Goal: Task Accomplishment & Management: Complete application form

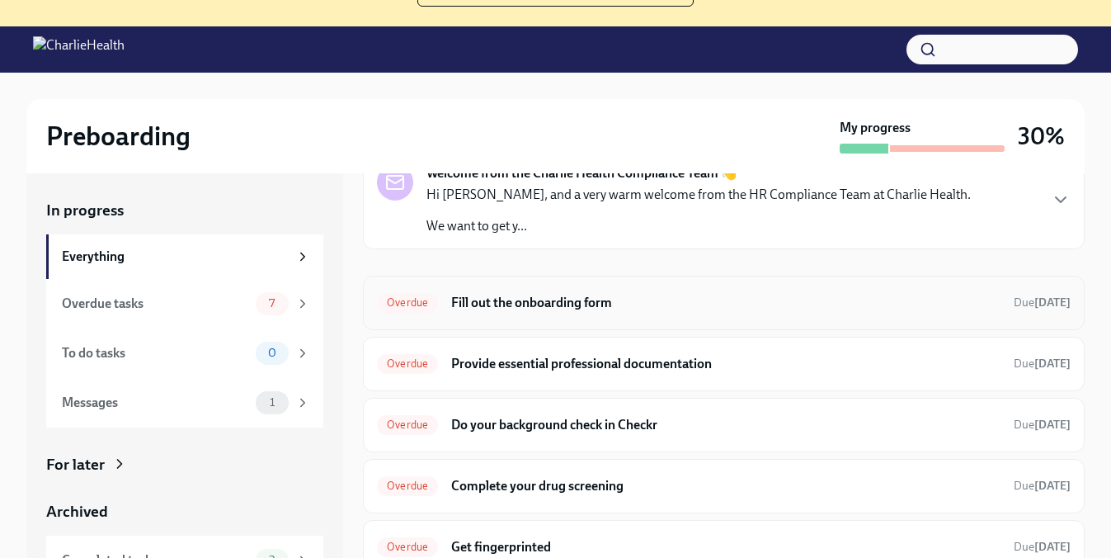
scroll to position [97, 0]
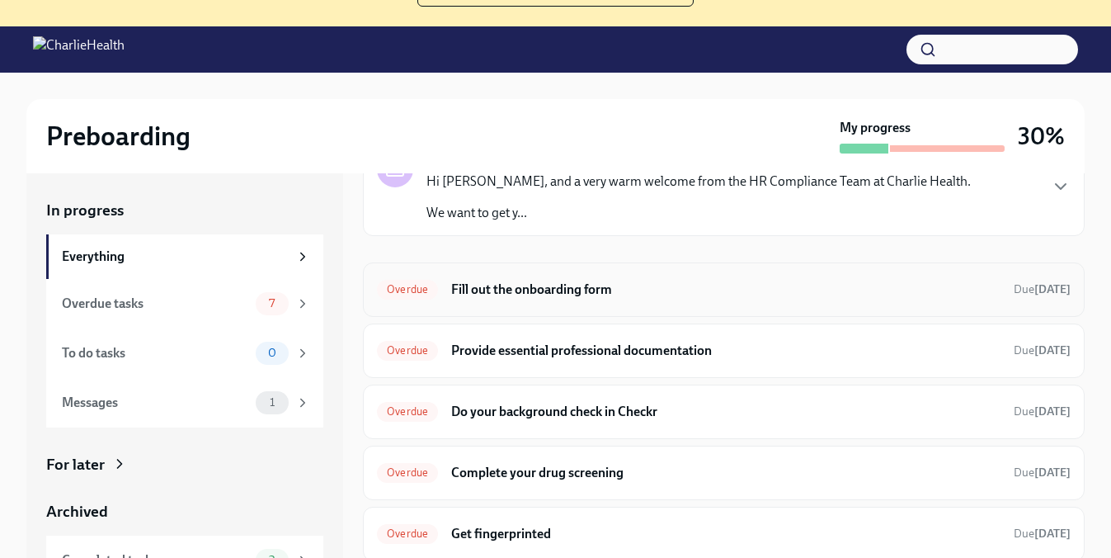
click at [515, 288] on h6 "Fill out the onboarding form" at bounding box center [725, 290] width 549 height 18
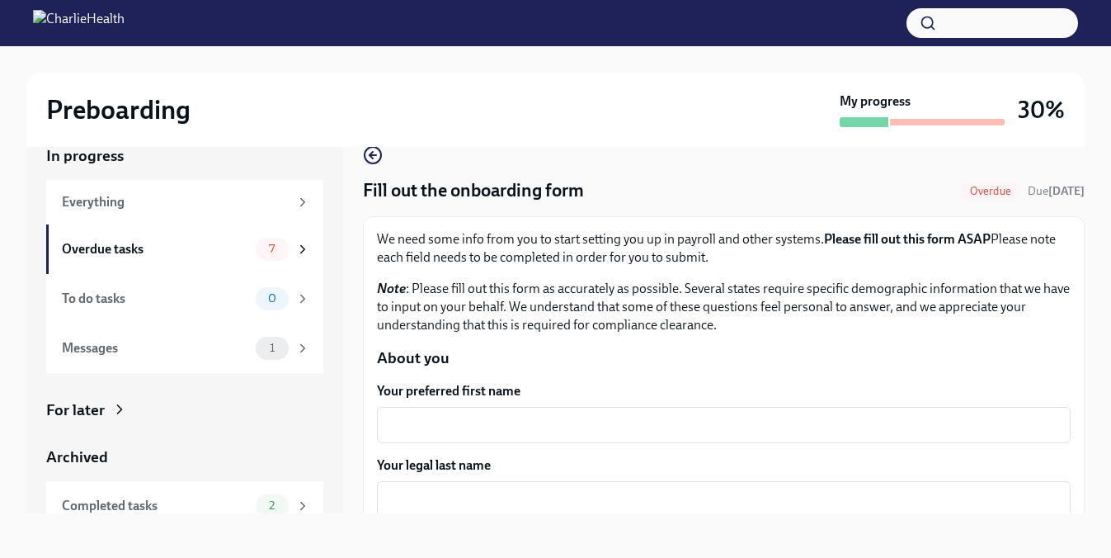
scroll to position [135, 0]
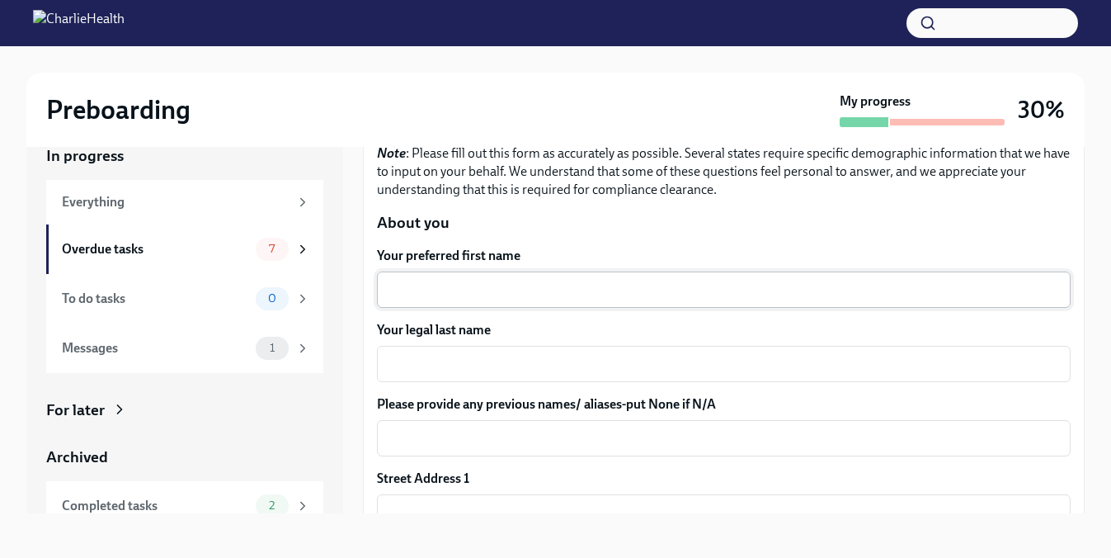
click at [482, 280] on textarea "Your preferred first name" at bounding box center [724, 290] width 674 height 20
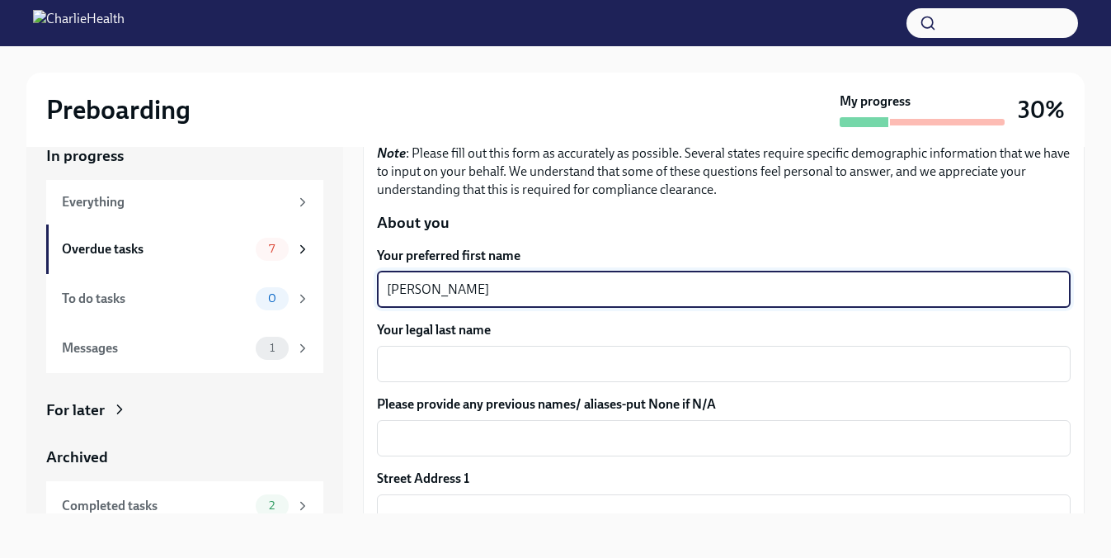
type textarea "[PERSON_NAME]"
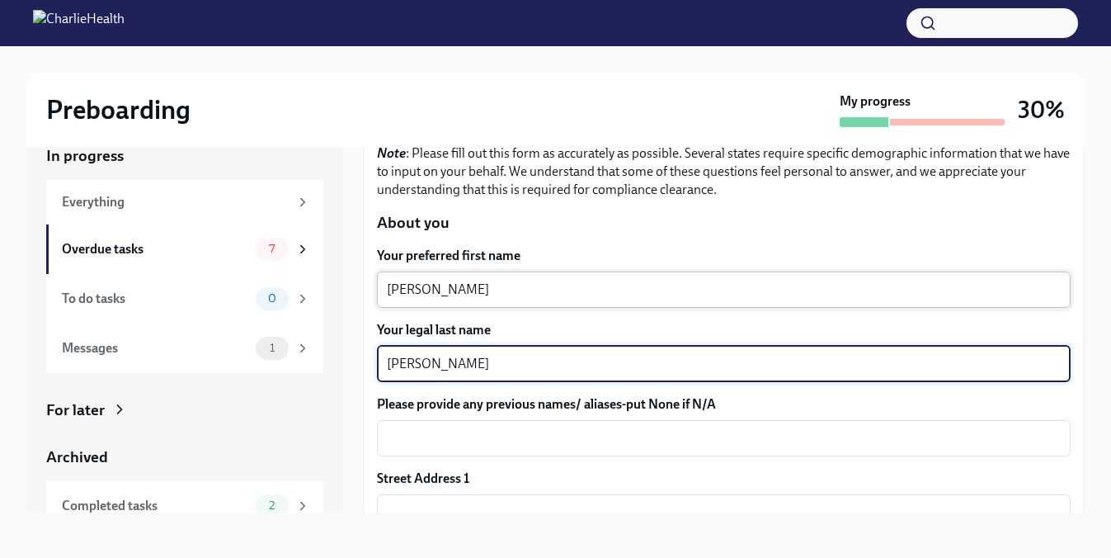
type textarea "[PERSON_NAME]"
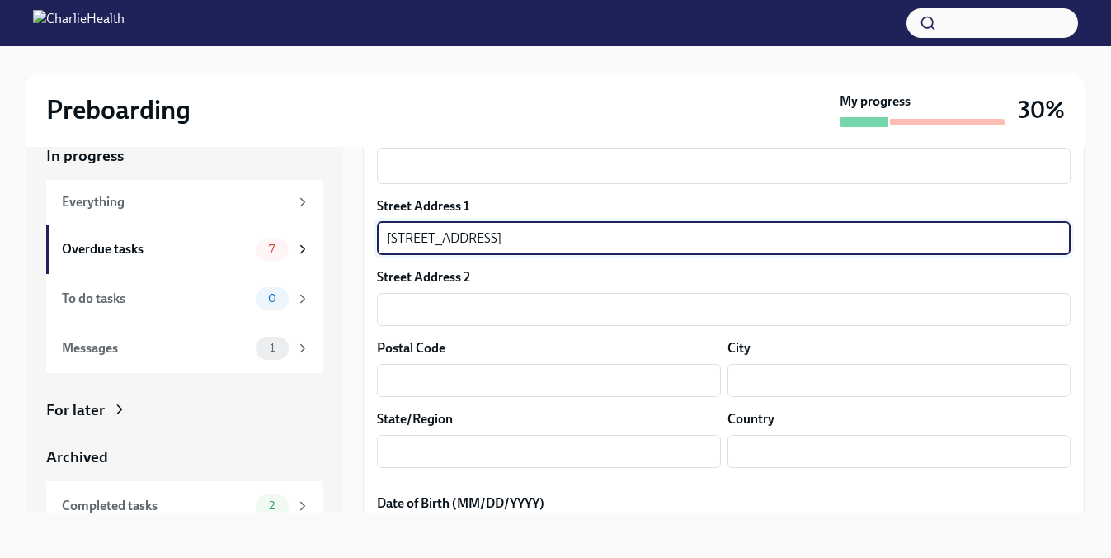
scroll to position [412, 0]
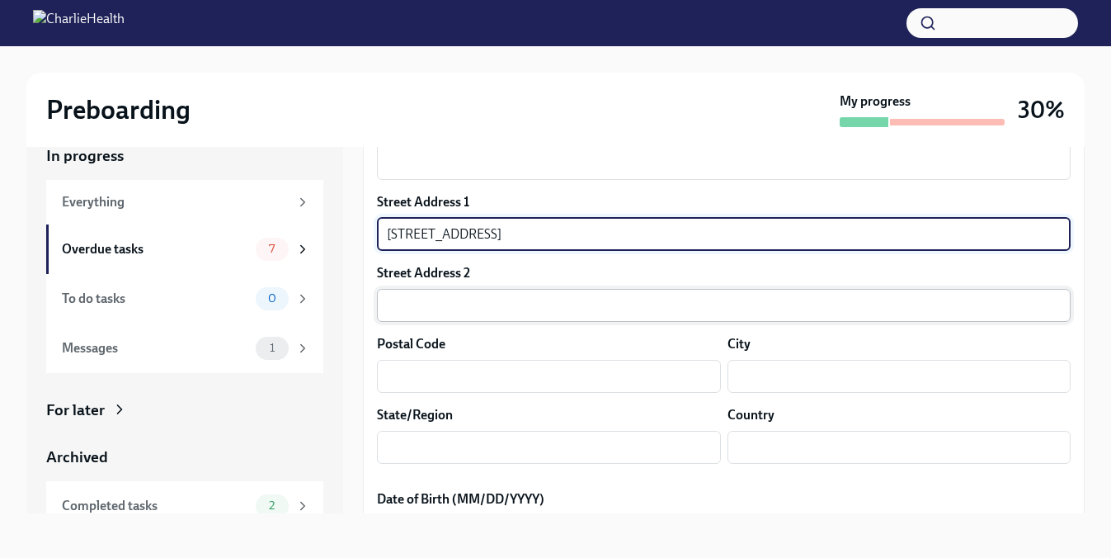
type input "[STREET_ADDRESS]"
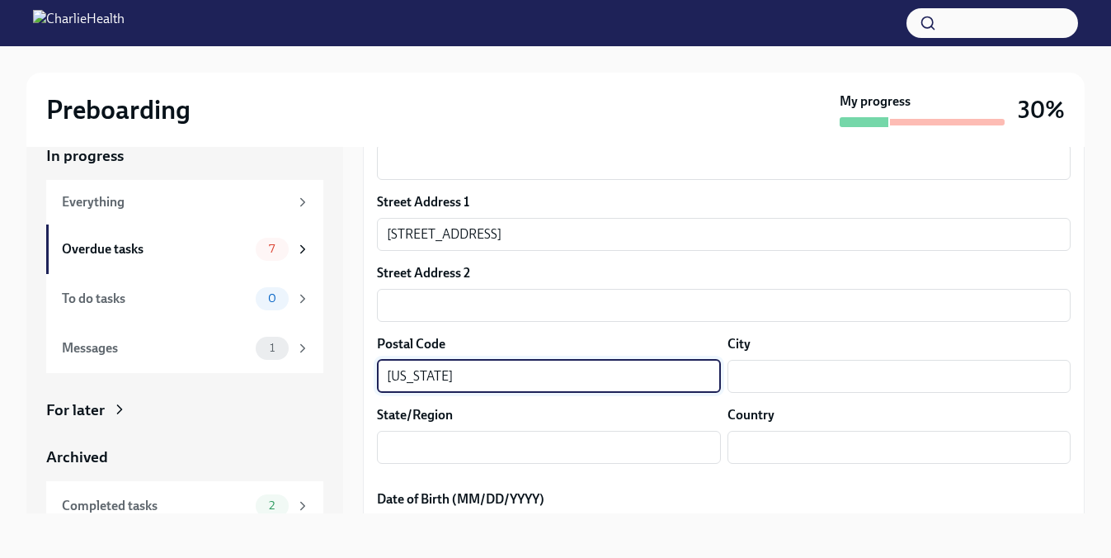
type input "[US_STATE]"
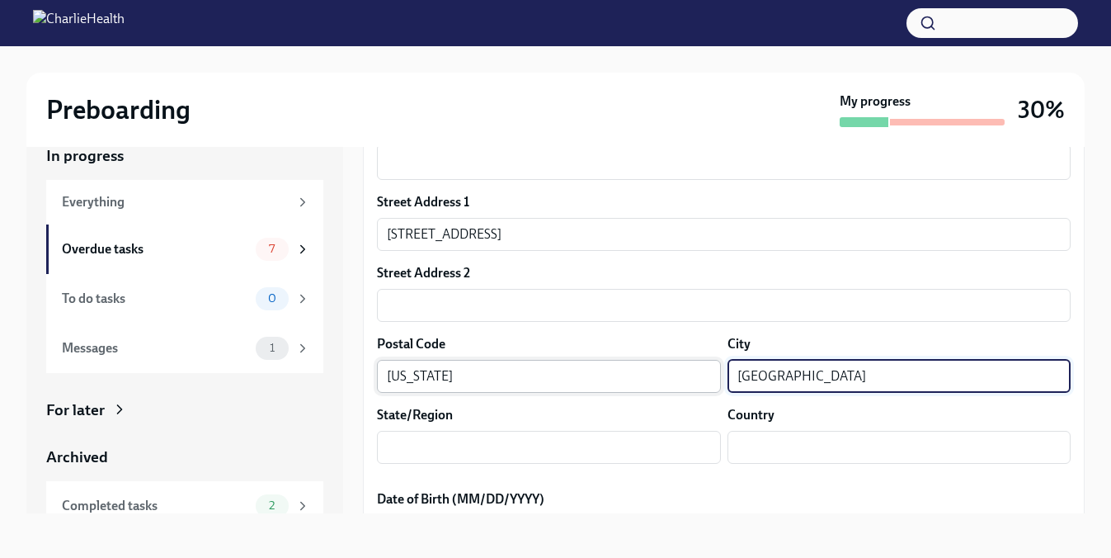
type input "[GEOGRAPHIC_DATA]"
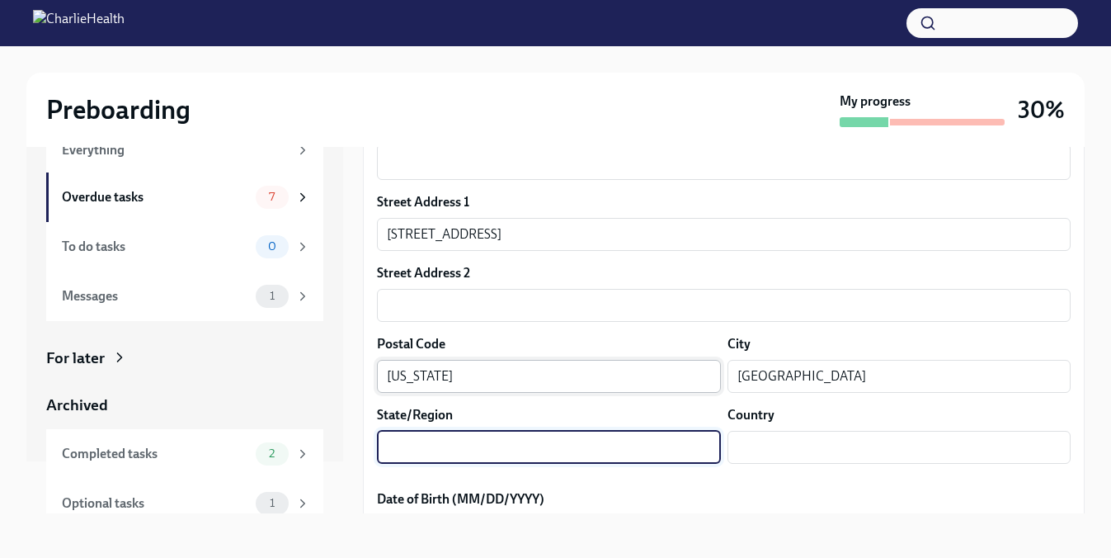
scroll to position [53, 0]
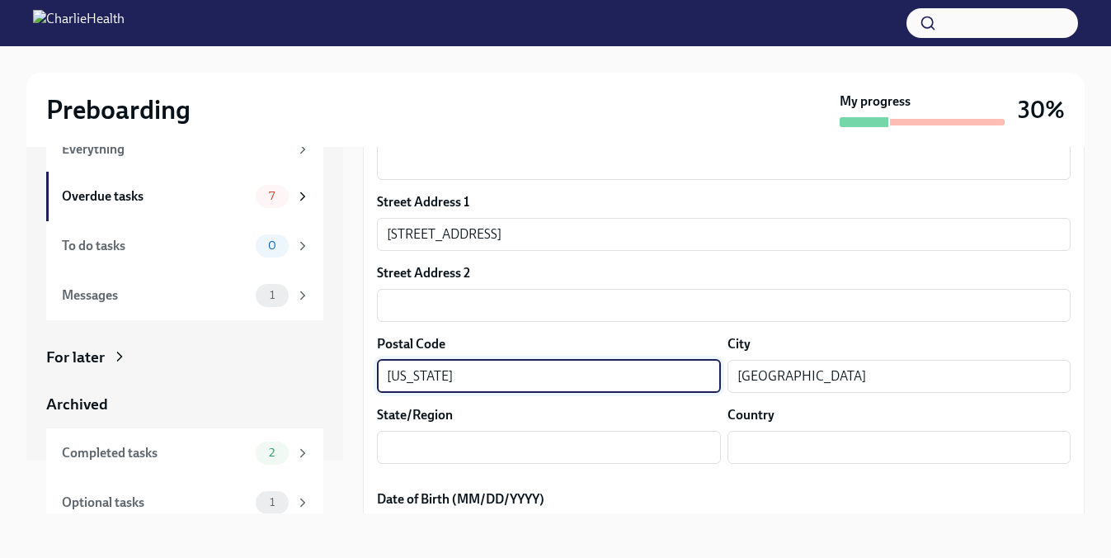
drag, startPoint x: 470, startPoint y: 374, endPoint x: 368, endPoint y: 367, distance: 102.5
type input "37915"
click at [621, 470] on div "Street Address 1 [STREET_ADDRESS][GEOGRAPHIC_DATA] Address 2 ​ Postal Code [GEO…" at bounding box center [724, 335] width 694 height 284
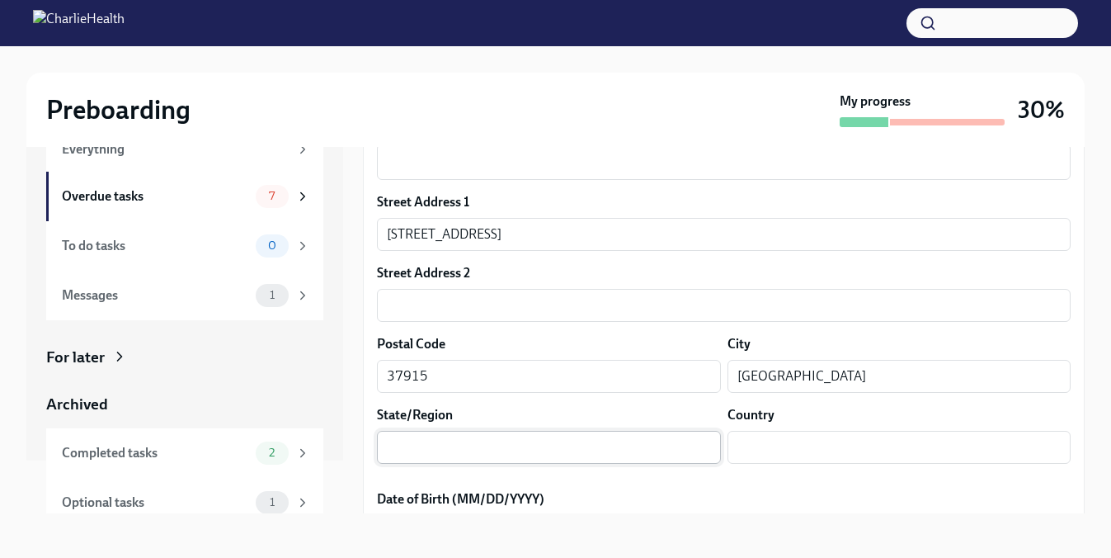
click at [583, 461] on input "text" at bounding box center [549, 447] width 344 height 33
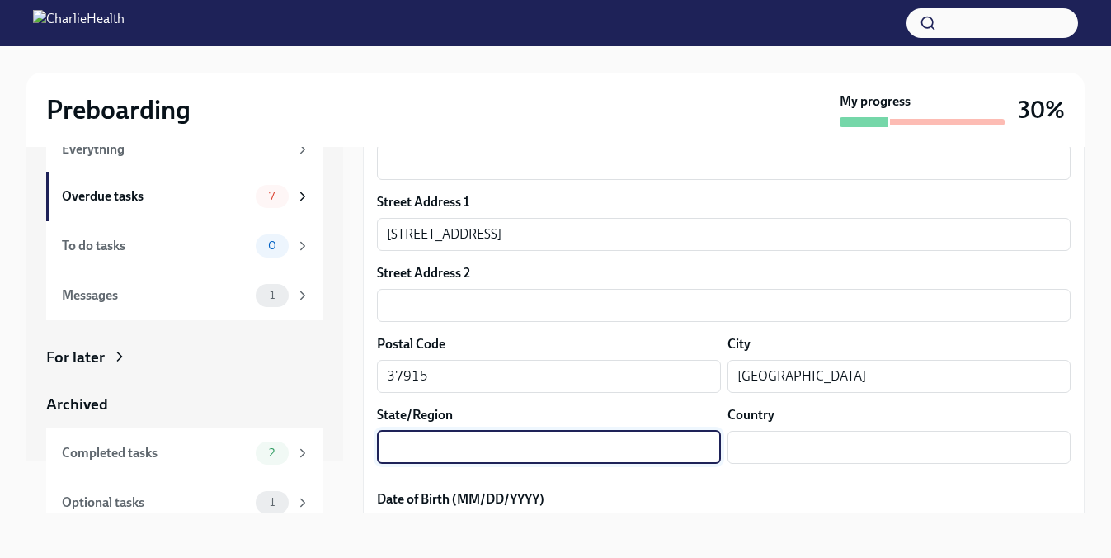
scroll to position [498, 0]
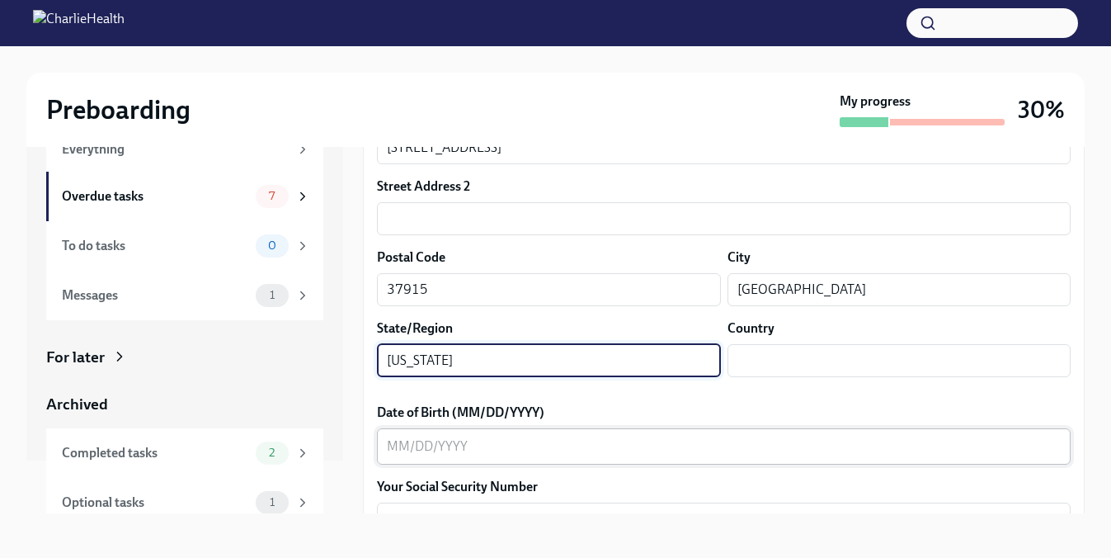
type input "[US_STATE]"
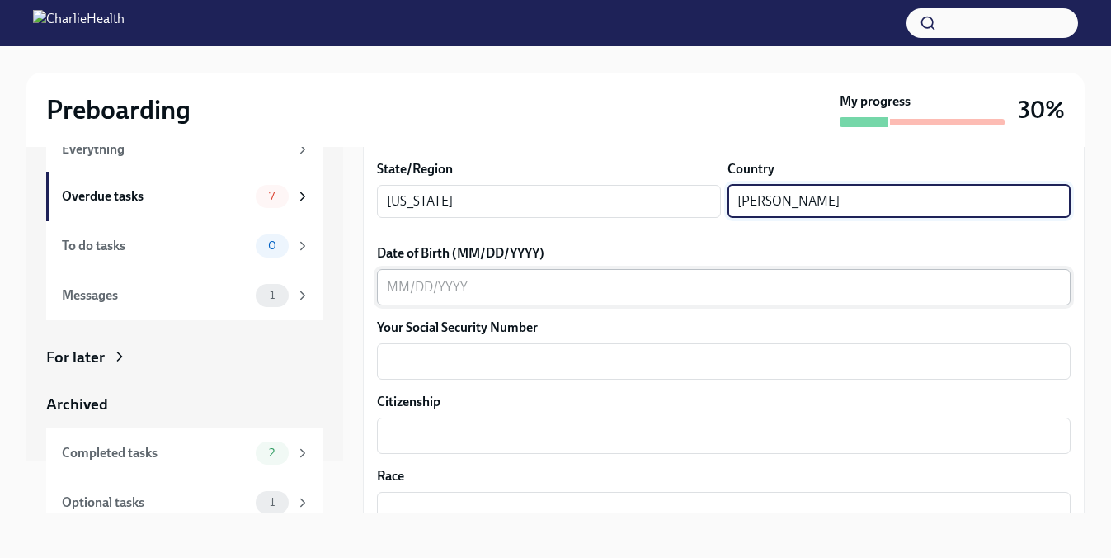
scroll to position [660, 0]
type input "[PERSON_NAME]"
click at [538, 292] on textarea "Date of Birth (MM/DD/YYYY)" at bounding box center [724, 285] width 674 height 20
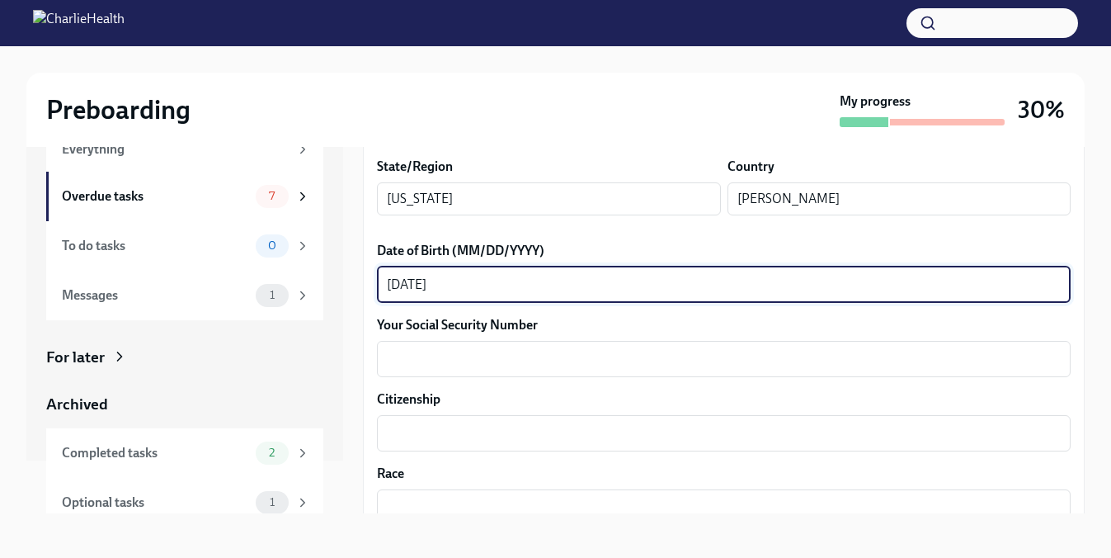
type textarea "[DATE]"
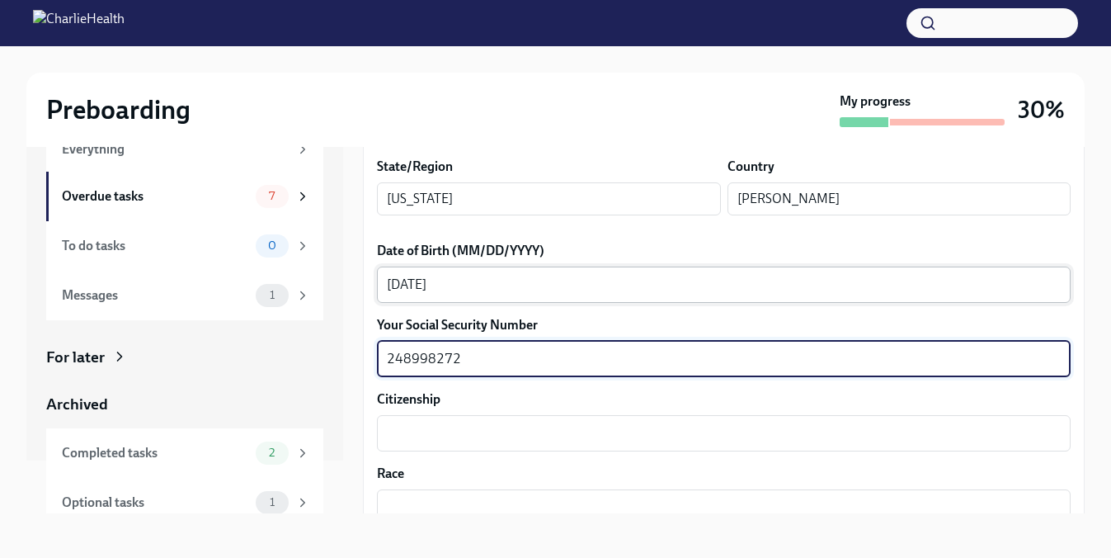
type textarea "248998272"
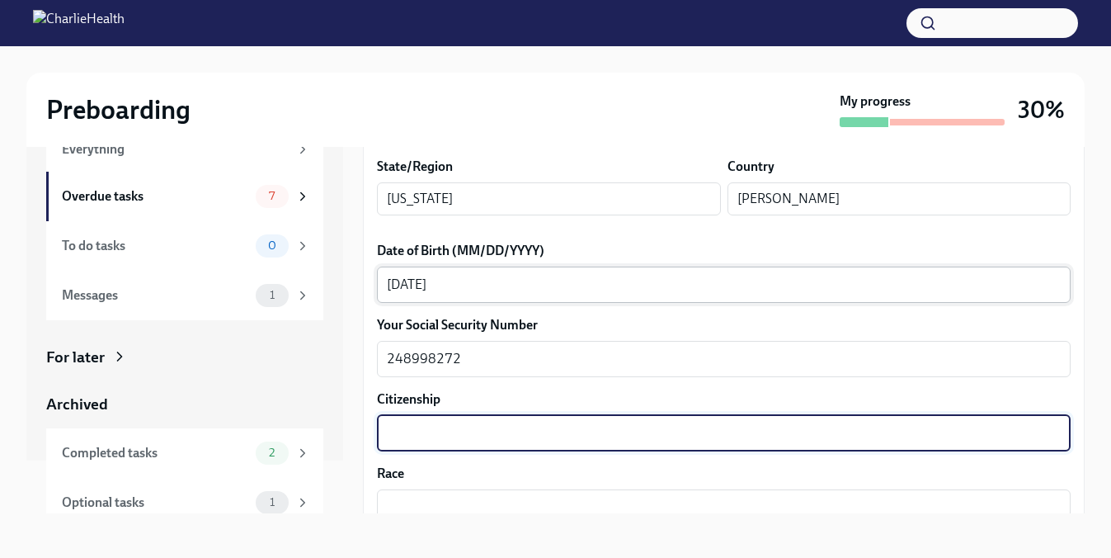
scroll to position [771, 0]
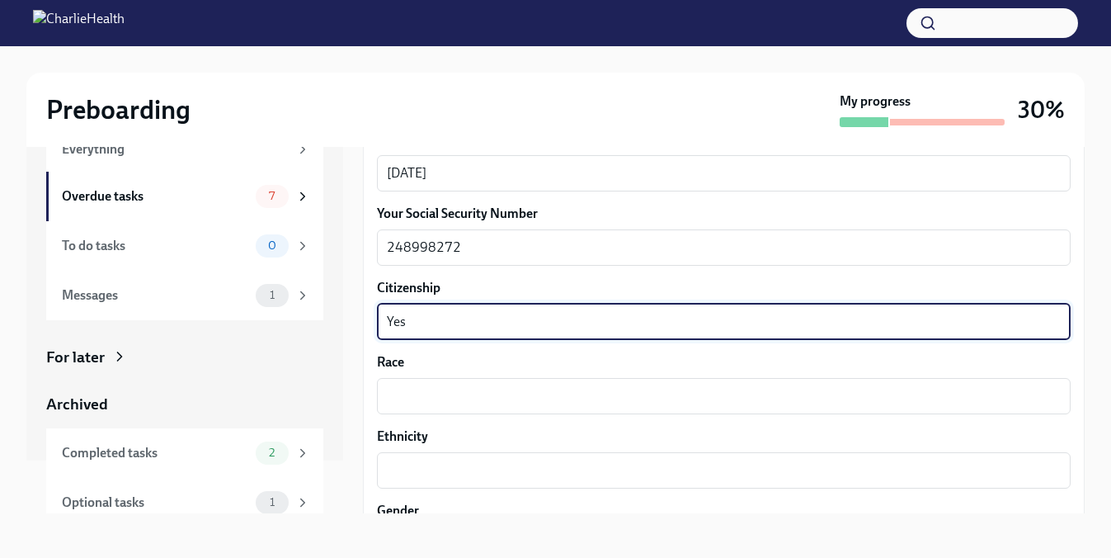
type textarea "Yes"
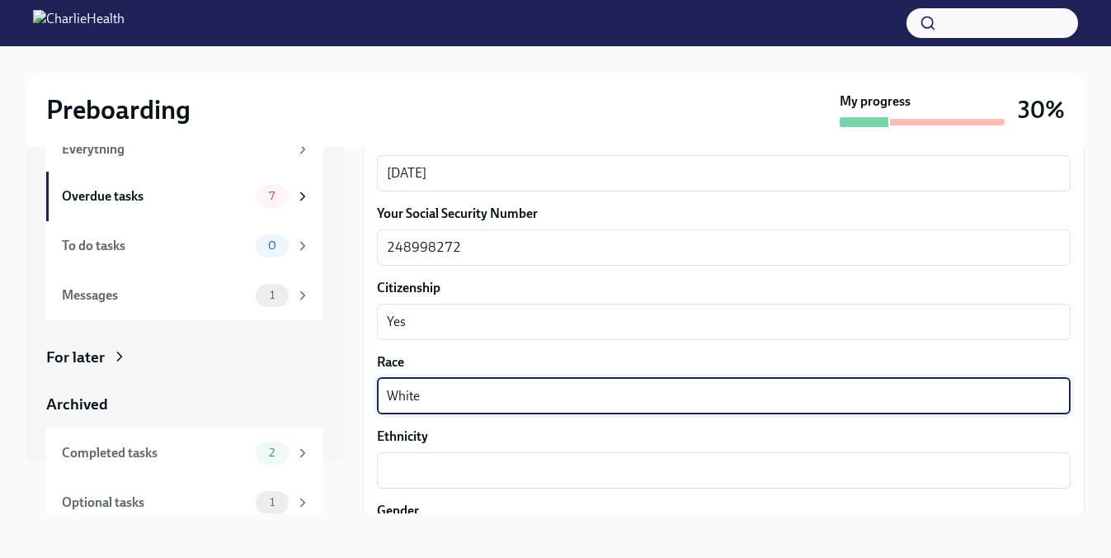
type textarea "White"
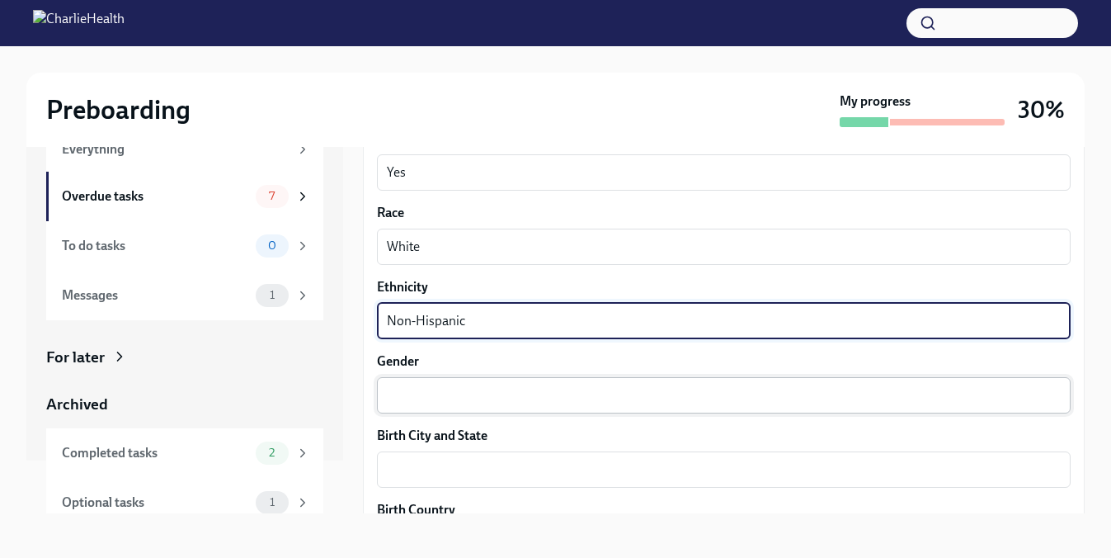
scroll to position [922, 0]
type textarea "Non-Hispanic"
click at [446, 419] on div "Your preferred first name [PERSON_NAME] x ​ Your legal last name [PERSON_NAME] …" at bounding box center [724, 255] width 694 height 1591
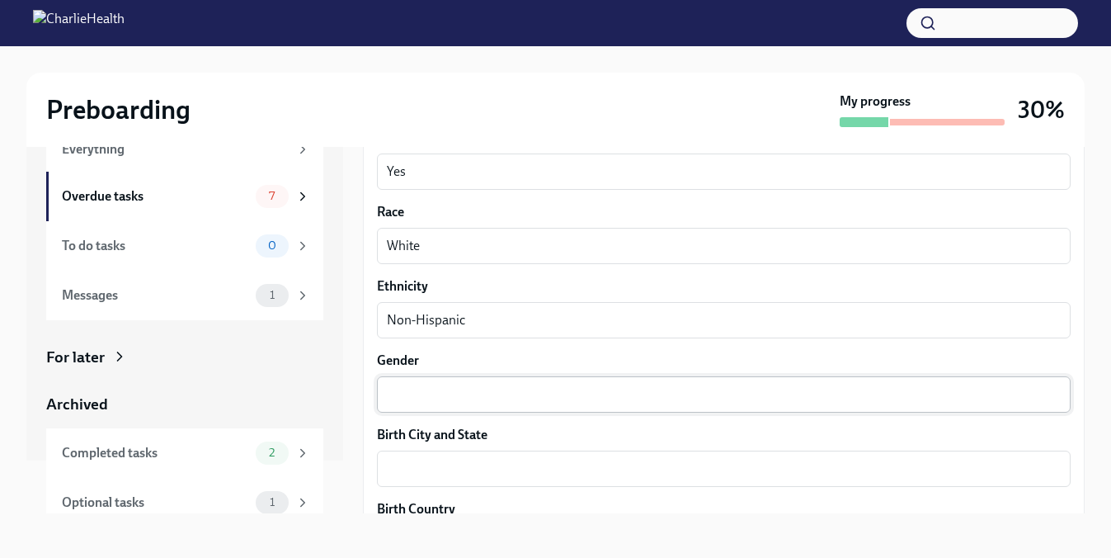
click at [446, 406] on div "x ​" at bounding box center [724, 394] width 694 height 36
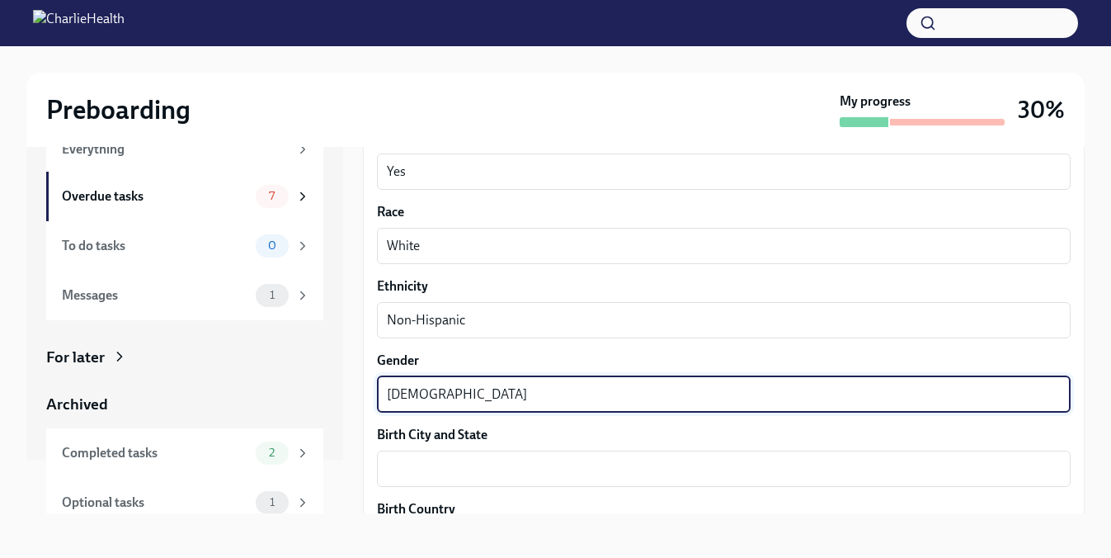
scroll to position [852, 0]
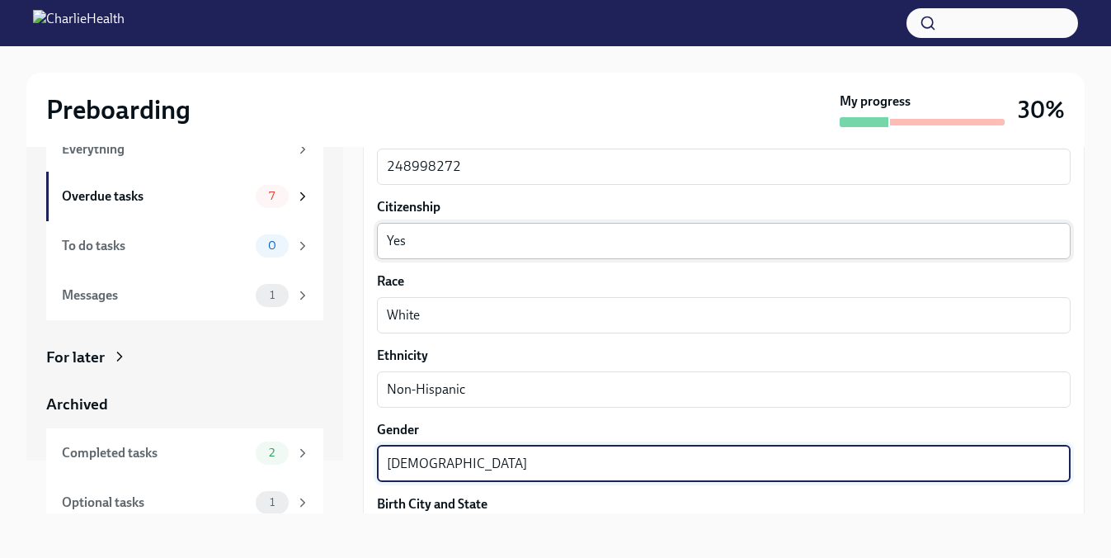
type textarea "[DEMOGRAPHIC_DATA]"
click at [471, 247] on textarea "Yes" at bounding box center [724, 241] width 674 height 20
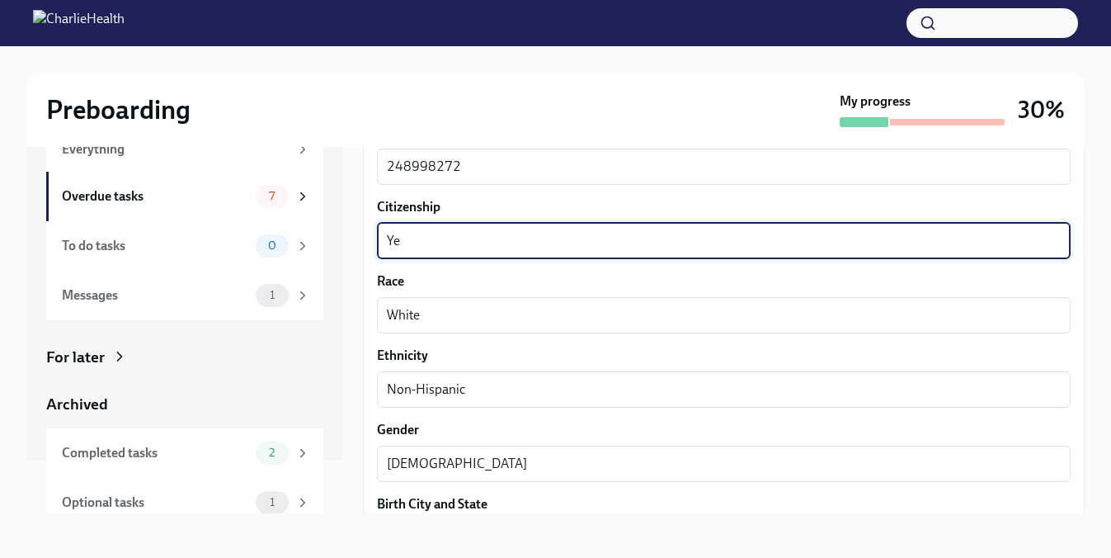
type textarea "Y"
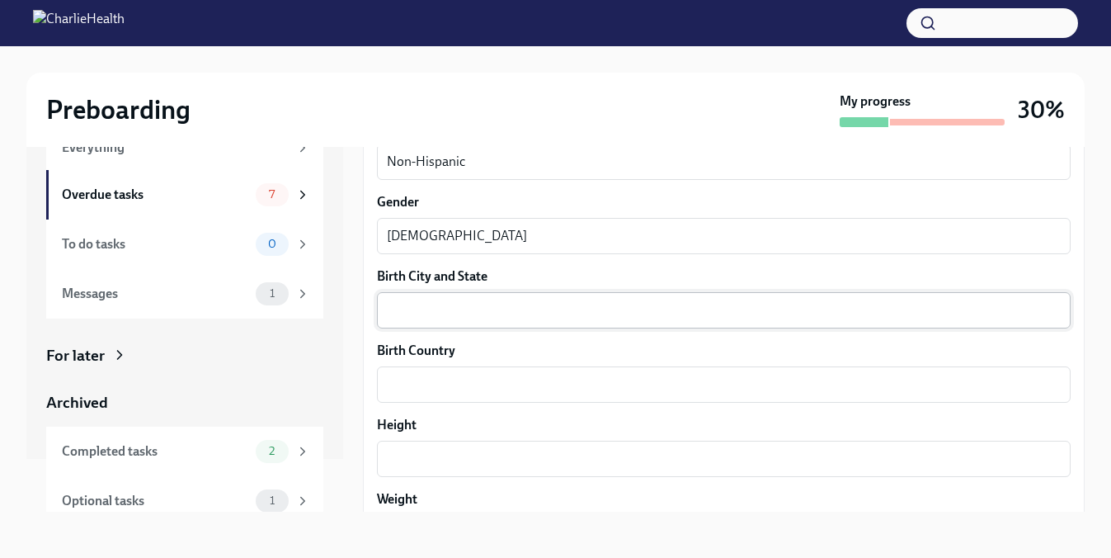
scroll to position [1127, 0]
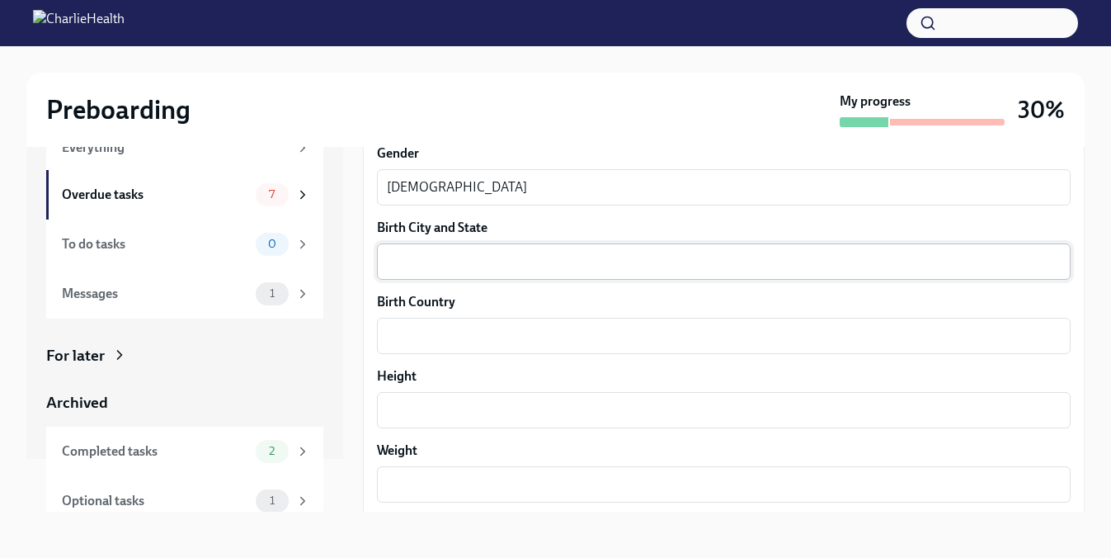
type textarea "Citizen"
click at [551, 267] on textarea "Birth City and State" at bounding box center [724, 262] width 674 height 20
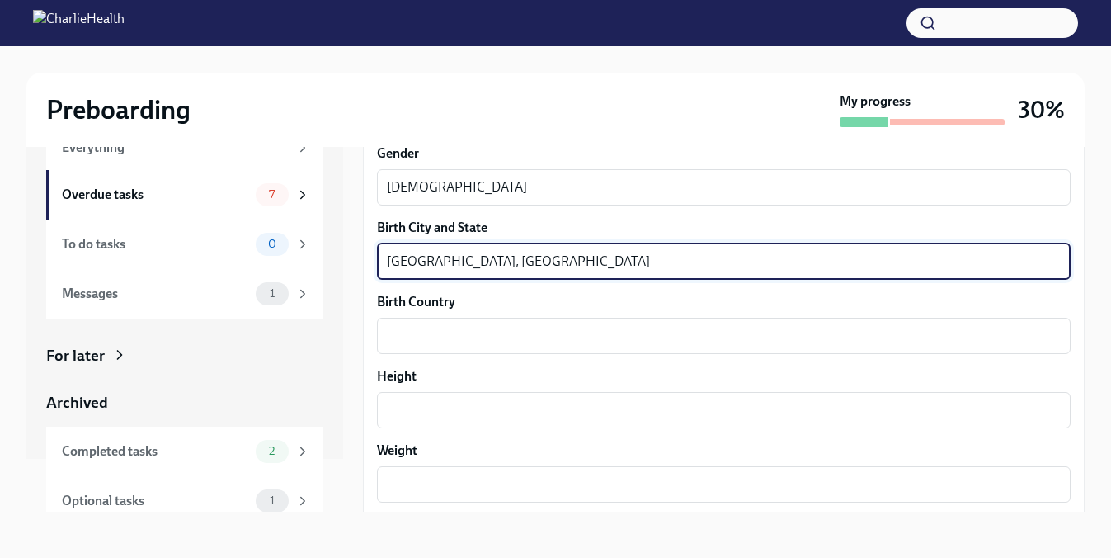
type textarea "[GEOGRAPHIC_DATA], [GEOGRAPHIC_DATA]"
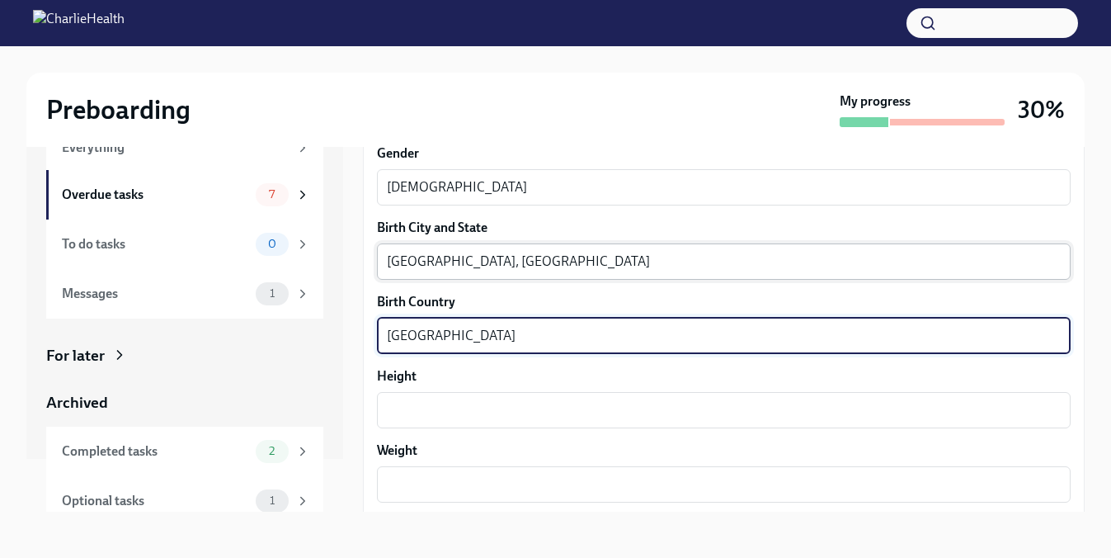
type textarea "[GEOGRAPHIC_DATA]"
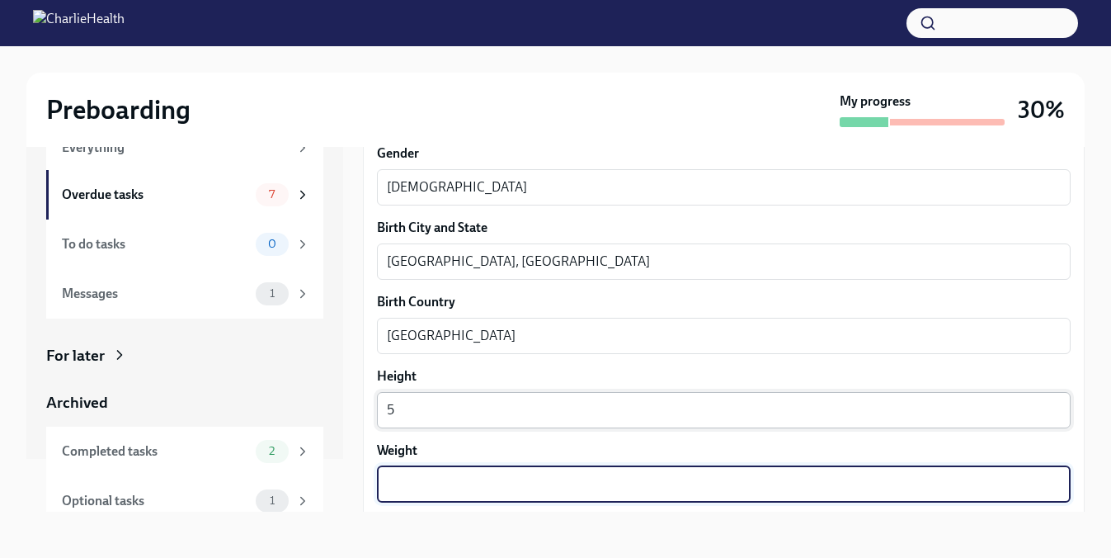
click at [476, 408] on textarea "5" at bounding box center [724, 410] width 674 height 20
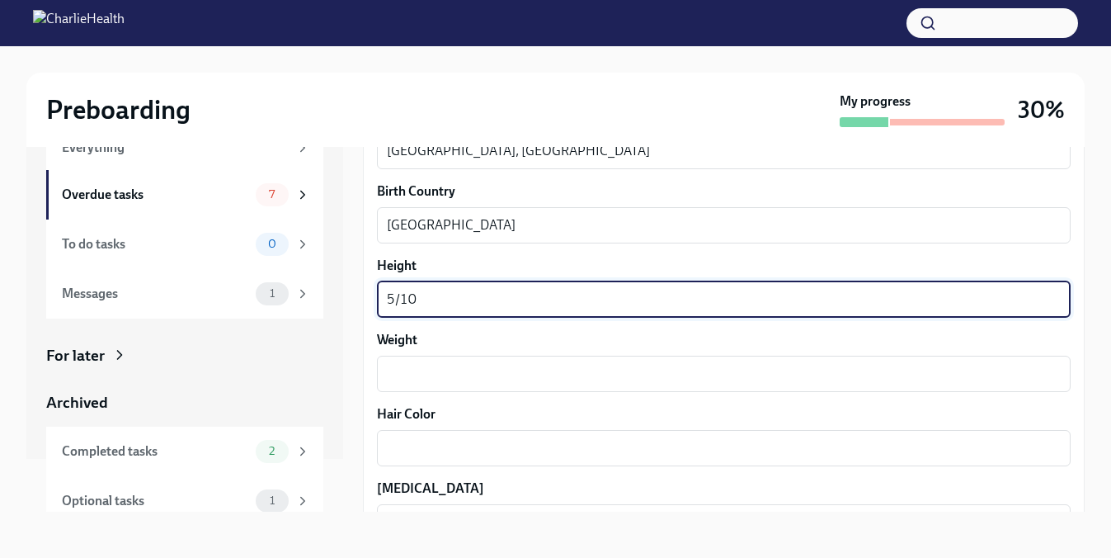
scroll to position [1236, 0]
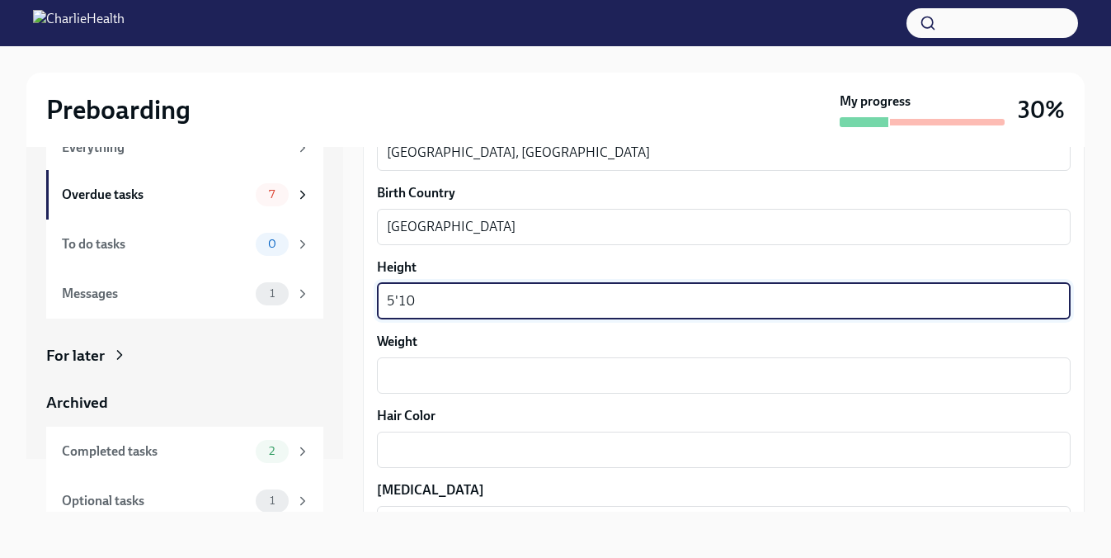
type textarea "5'10"
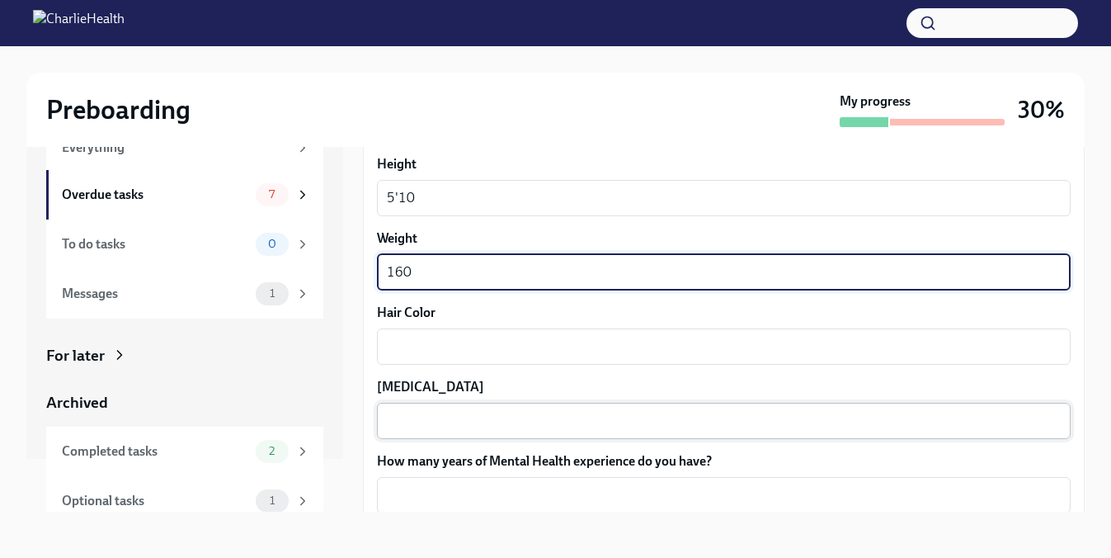
scroll to position [1340, 0]
type textarea "170"
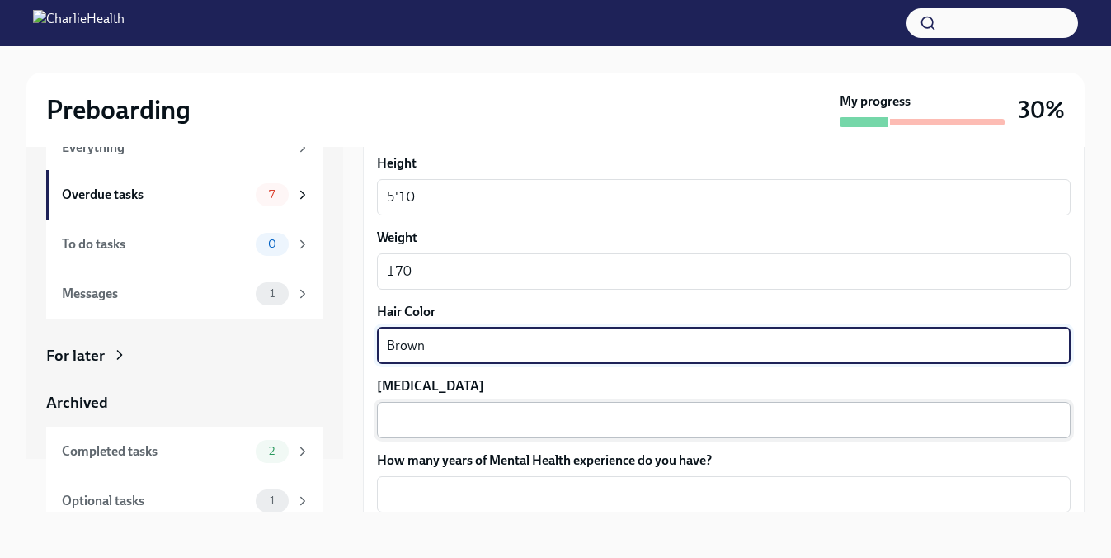
type textarea "Brown"
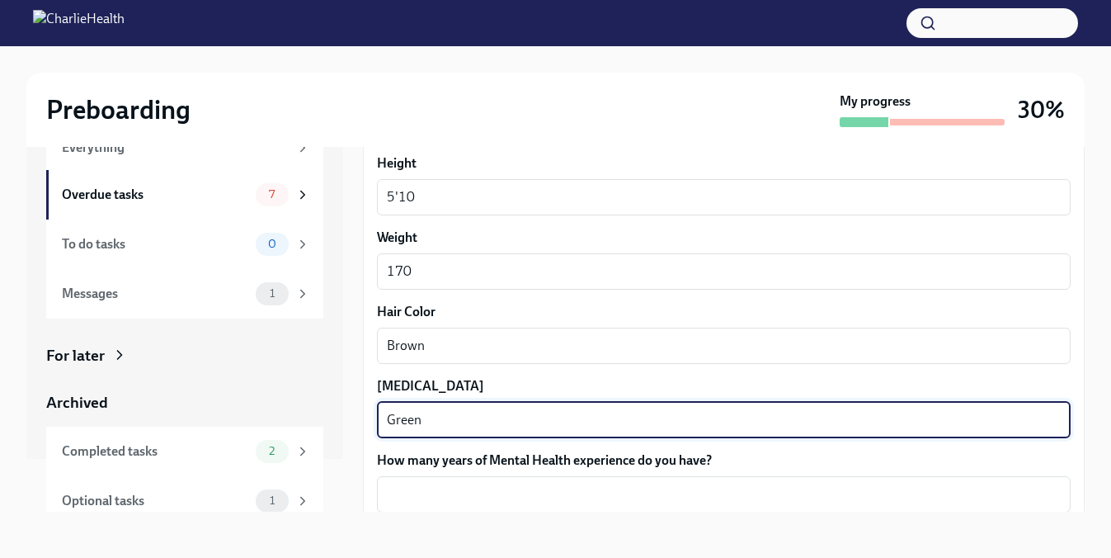
type textarea "Green"
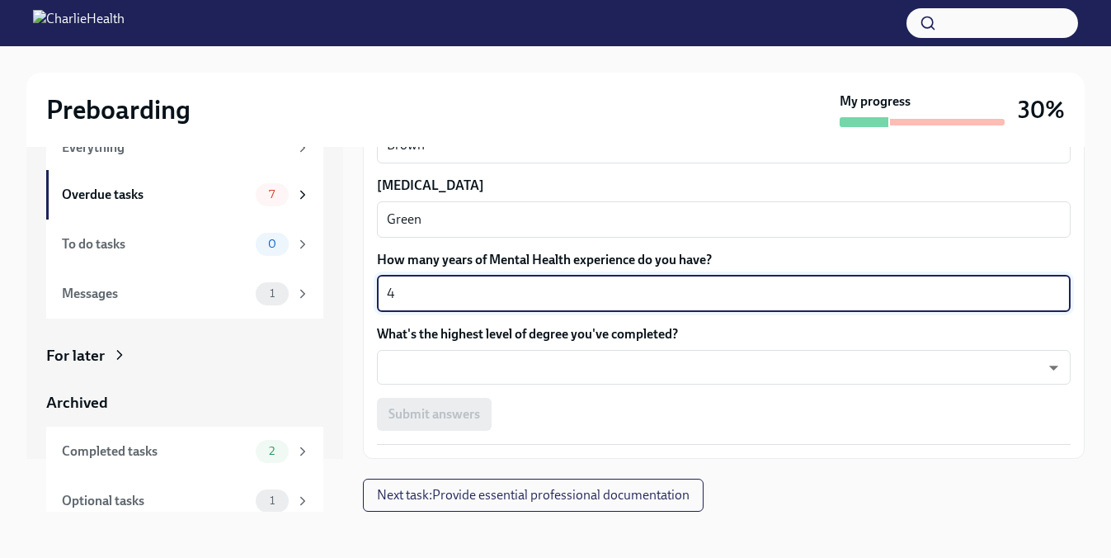
scroll to position [1539, 0]
type textarea "4"
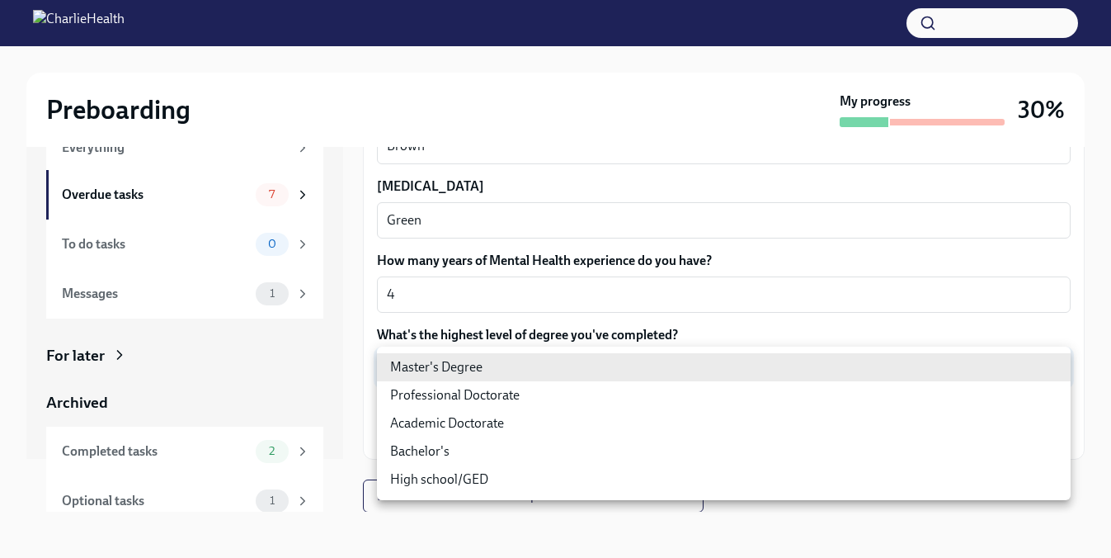
click at [517, 366] on body "Preboarding My progress 30% In progress Everything Overdue tasks 7 To do tasks …" at bounding box center [555, 263] width 1111 height 587
click at [517, 366] on li "Master's Degree" at bounding box center [724, 367] width 694 height 28
type input "2vBr-ghkD"
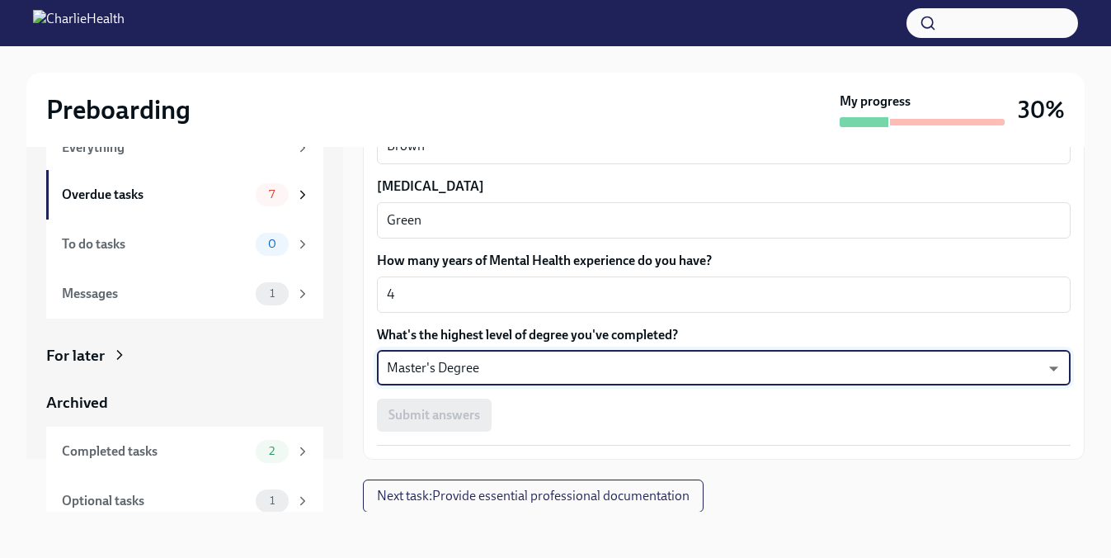
click at [550, 408] on div "Submit answers" at bounding box center [724, 414] width 694 height 33
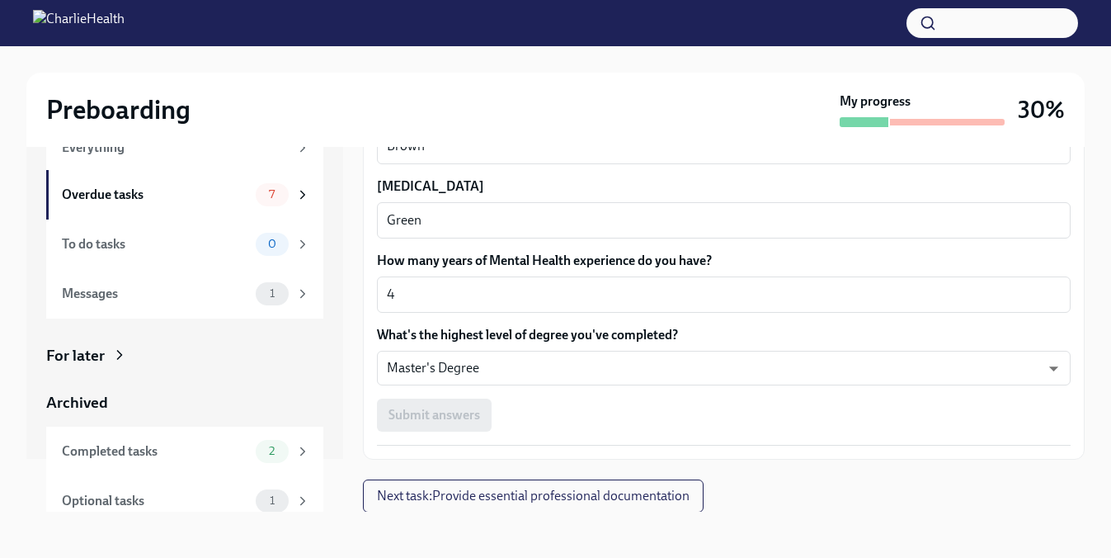
click at [451, 419] on div "Submit answers" at bounding box center [724, 414] width 694 height 33
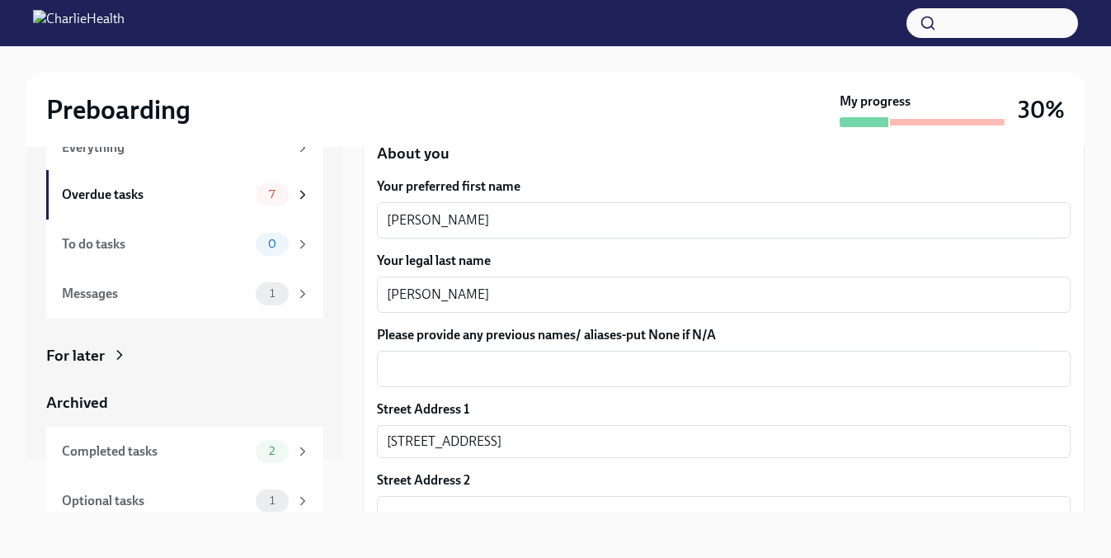
scroll to position [194, 0]
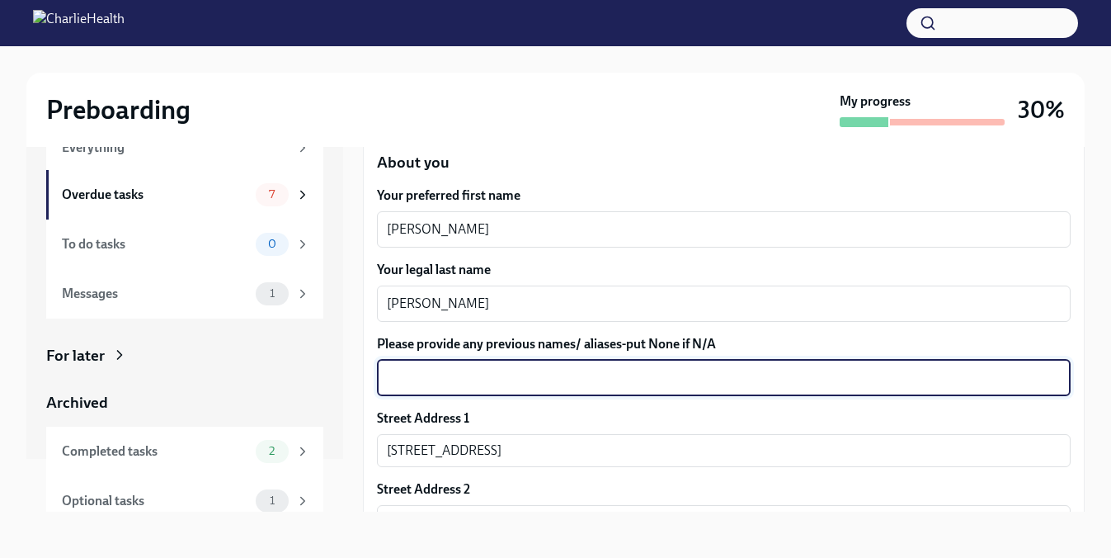
click at [503, 384] on textarea "Please provide any previous names/ aliases-put None if N/A" at bounding box center [724, 378] width 674 height 20
type textarea "n"
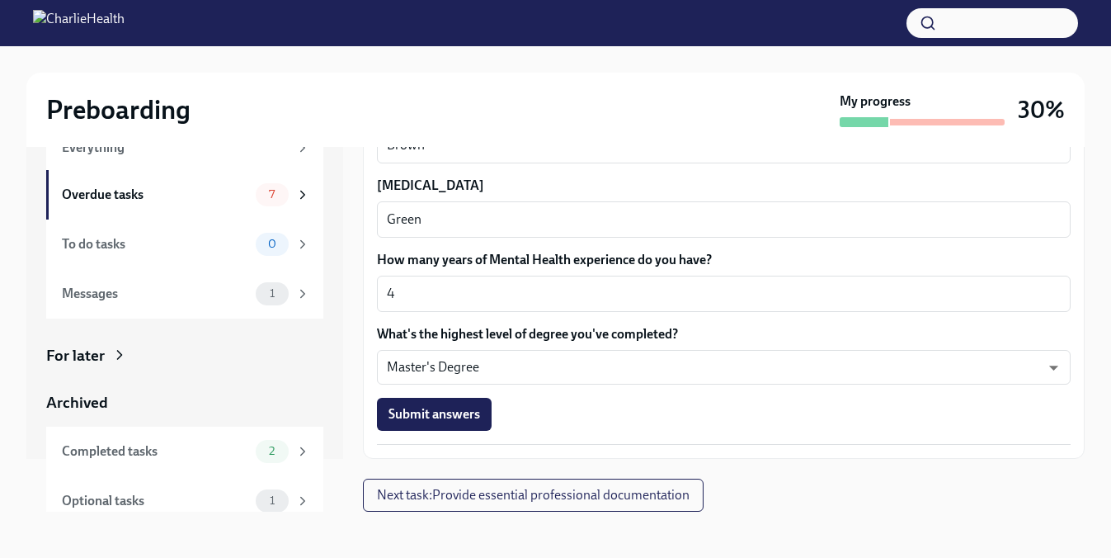
scroll to position [1539, 0]
type textarea "N/A"
click at [466, 405] on button "Submit answers" at bounding box center [434, 414] width 115 height 33
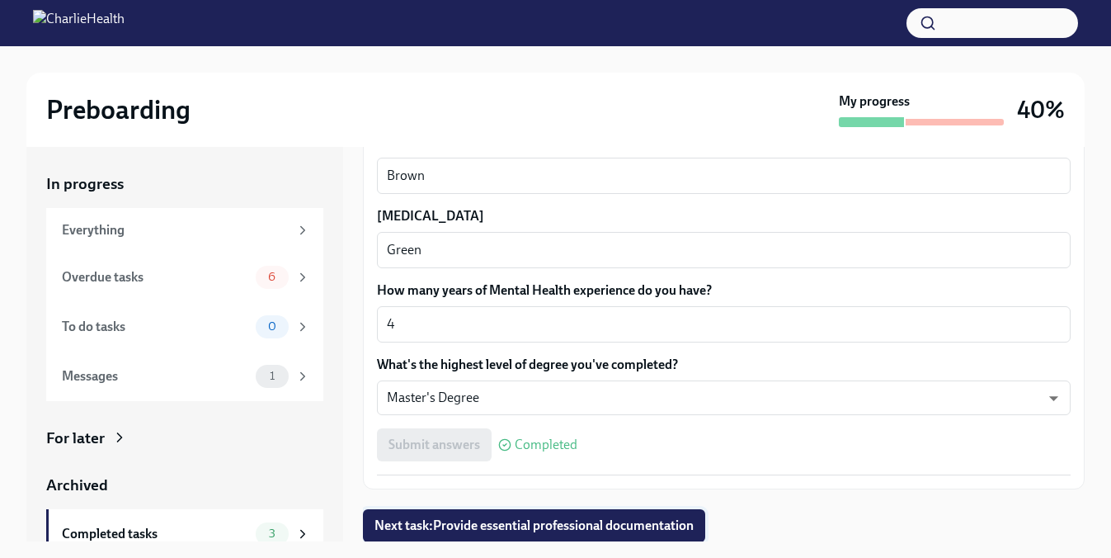
click at [529, 534] on button "Next task : Provide essential professional documentation" at bounding box center [534, 525] width 342 height 33
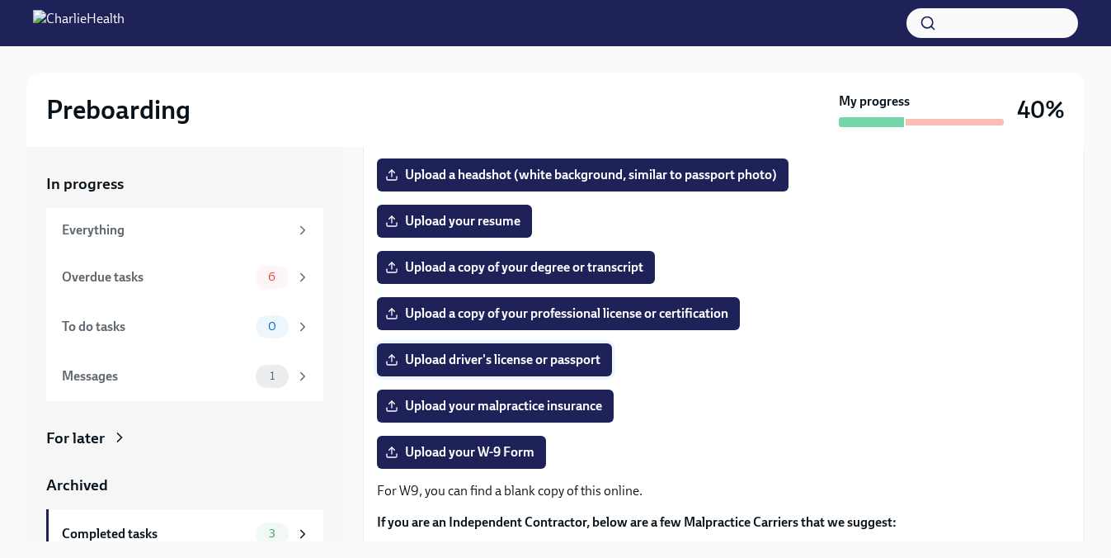
scroll to position [182, 0]
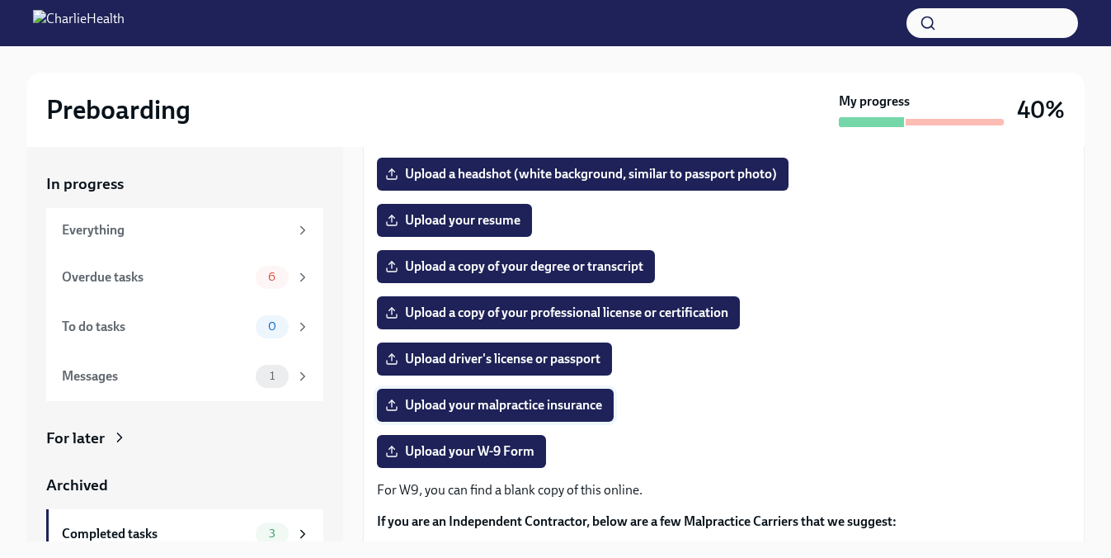
click at [525, 411] on span "Upload your malpractice insurance" at bounding box center [496, 405] width 214 height 17
click at [0, 0] on input "Upload your malpractice insurance" at bounding box center [0, 0] width 0 height 0
click at [523, 262] on span "Upload a copy of your degree or transcript" at bounding box center [516, 266] width 255 height 17
click at [0, 0] on input "Upload a copy of your degree or transcript" at bounding box center [0, 0] width 0 height 0
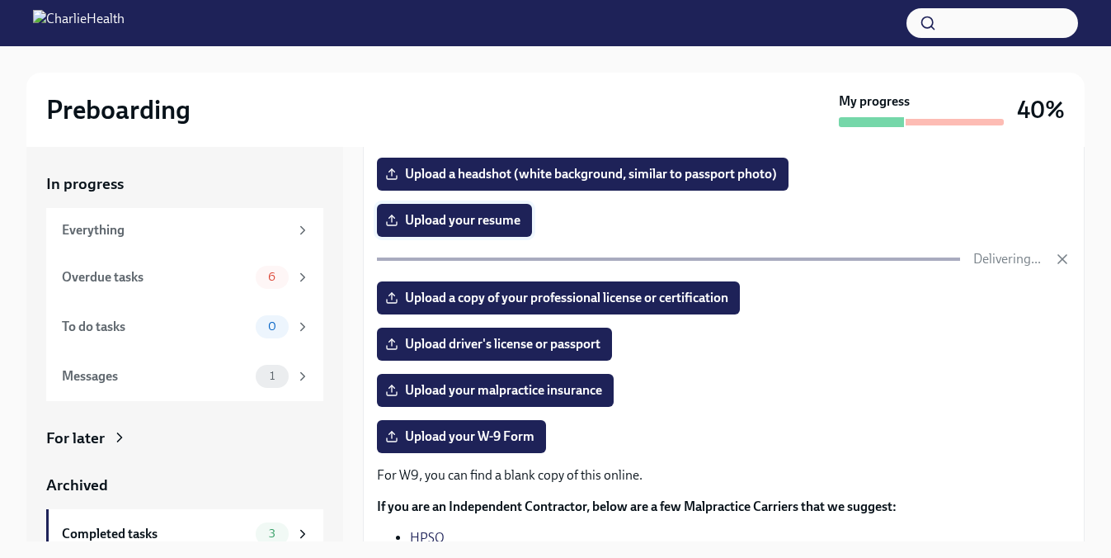
click at [504, 214] on span "Upload your resume" at bounding box center [455, 220] width 132 height 17
click at [0, 0] on input "Upload your resume" at bounding box center [0, 0] width 0 height 0
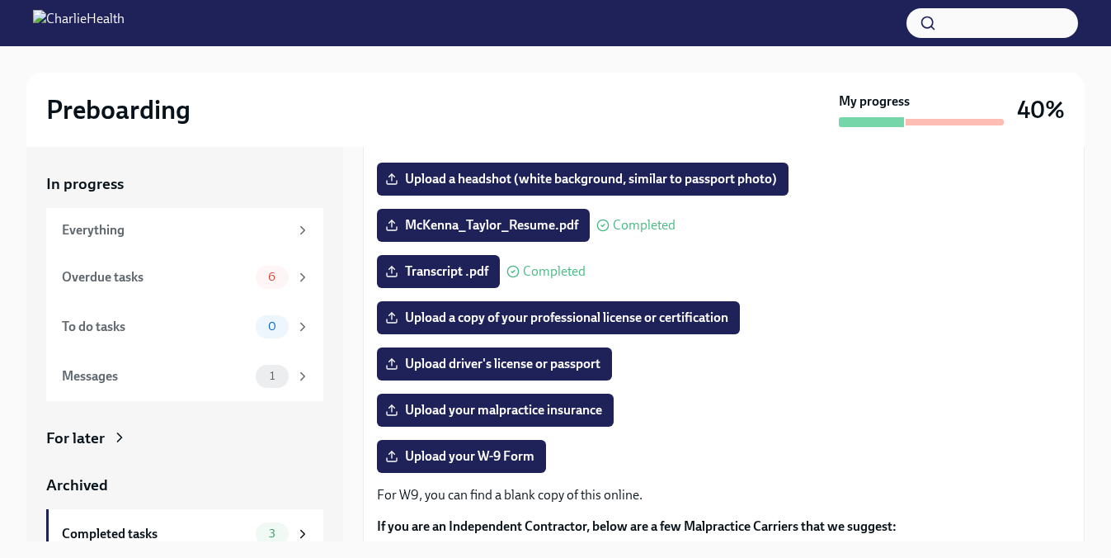
scroll to position [200, 0]
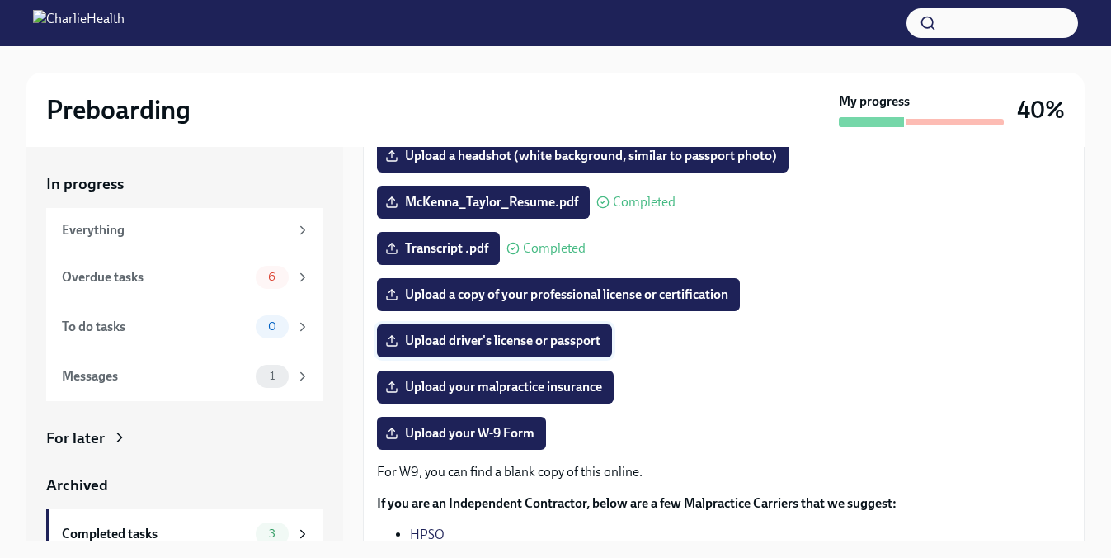
click at [521, 349] on span "Upload driver's license or passport" at bounding box center [495, 340] width 212 height 17
click at [0, 0] on input "Upload driver's license or passport" at bounding box center [0, 0] width 0 height 0
click at [547, 392] on span "Upload your malpractice insurance" at bounding box center [496, 387] width 214 height 17
click at [0, 0] on input "Upload your malpractice insurance" at bounding box center [0, 0] width 0 height 0
click at [510, 430] on span "Upload your W-9 Form" at bounding box center [462, 433] width 146 height 17
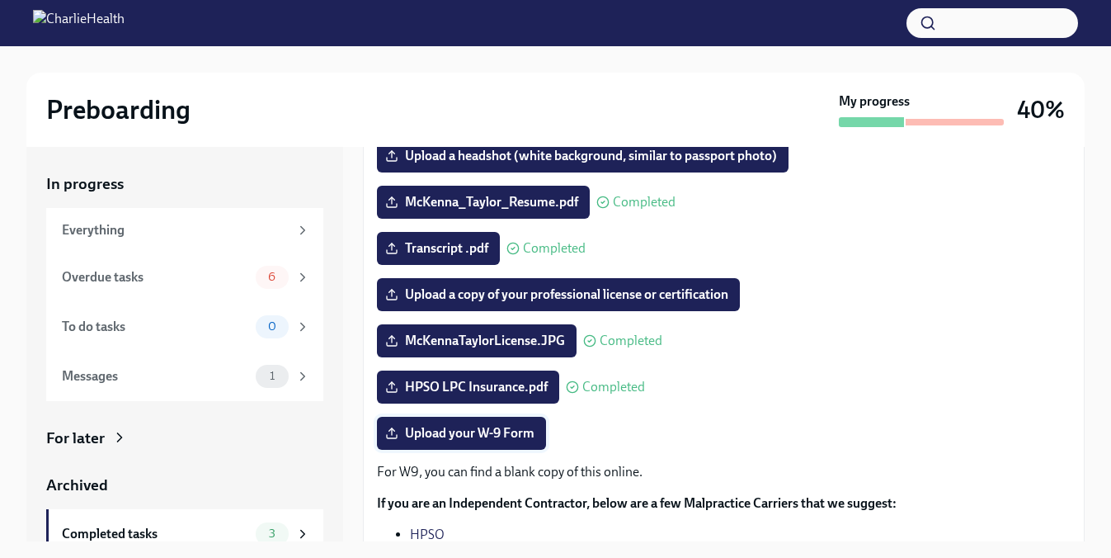
click at [0, 0] on input "Upload your W-9 Form" at bounding box center [0, 0] width 0 height 0
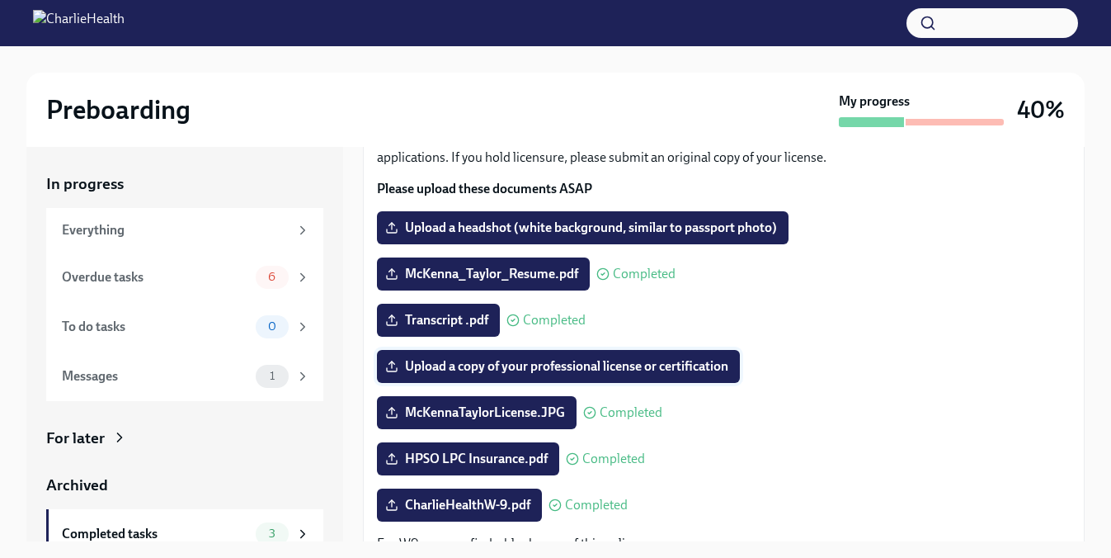
scroll to position [125, 0]
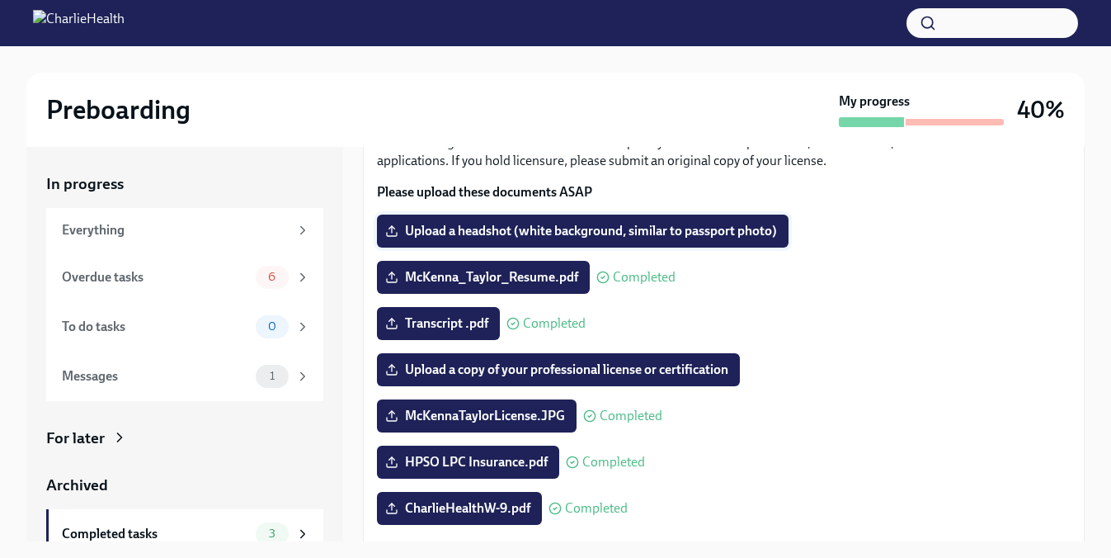
click at [660, 238] on span "Upload a headshot (white background, similar to passport photo)" at bounding box center [583, 231] width 389 height 17
click at [0, 0] on input "Upload a headshot (white background, similar to passport photo)" at bounding box center [0, 0] width 0 height 0
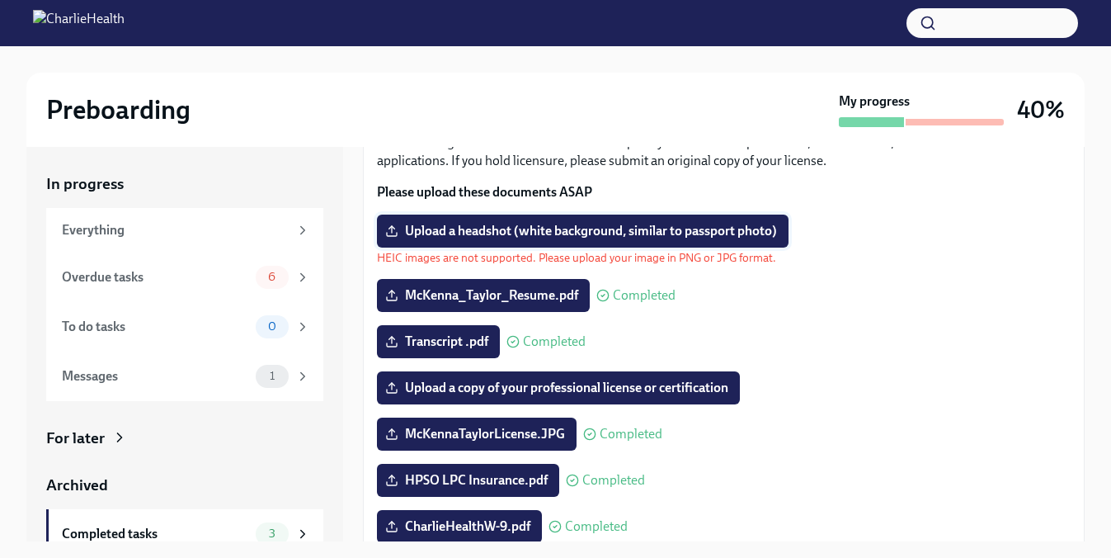
click at [550, 236] on span "Upload a headshot (white background, similar to passport photo)" at bounding box center [583, 231] width 389 height 17
click at [0, 0] on input "Upload a headshot (white background, similar to passport photo)" at bounding box center [0, 0] width 0 height 0
click at [526, 237] on span "Upload a headshot (white background, similar to passport photo)" at bounding box center [583, 231] width 389 height 17
click at [0, 0] on input "Upload a headshot (white background, similar to passport photo)" at bounding box center [0, 0] width 0 height 0
click at [599, 225] on span "Upload a headshot (white background, similar to passport photo)" at bounding box center [583, 231] width 389 height 17
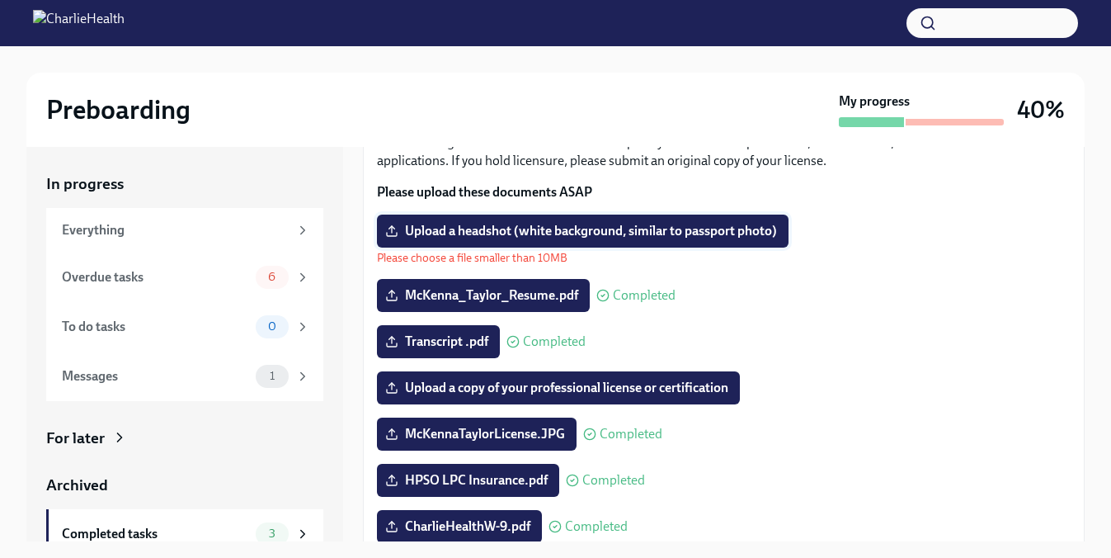
click at [0, 0] on input "Upload a headshot (white background, similar to passport photo)" at bounding box center [0, 0] width 0 height 0
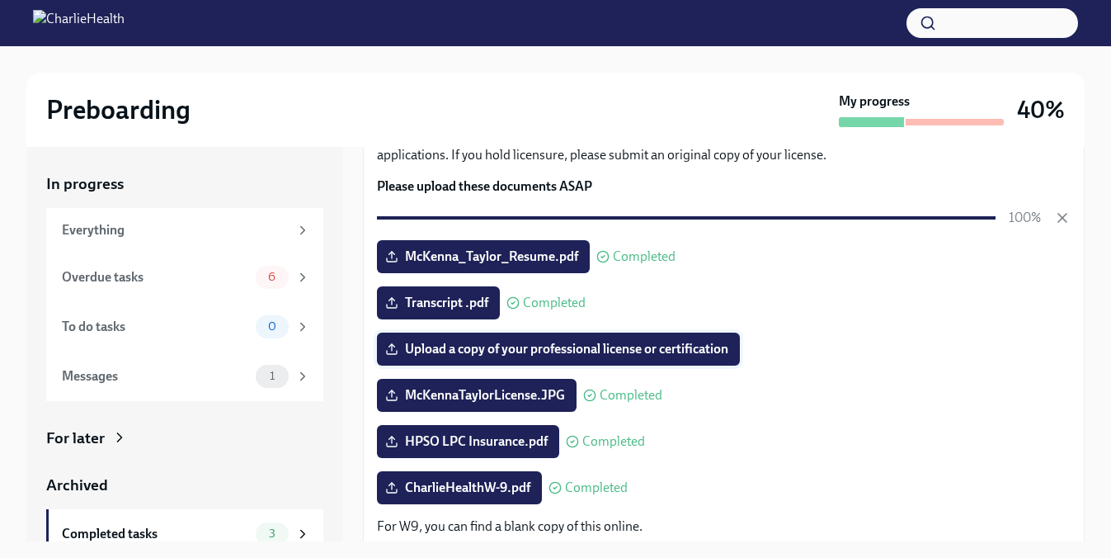
scroll to position [129, 0]
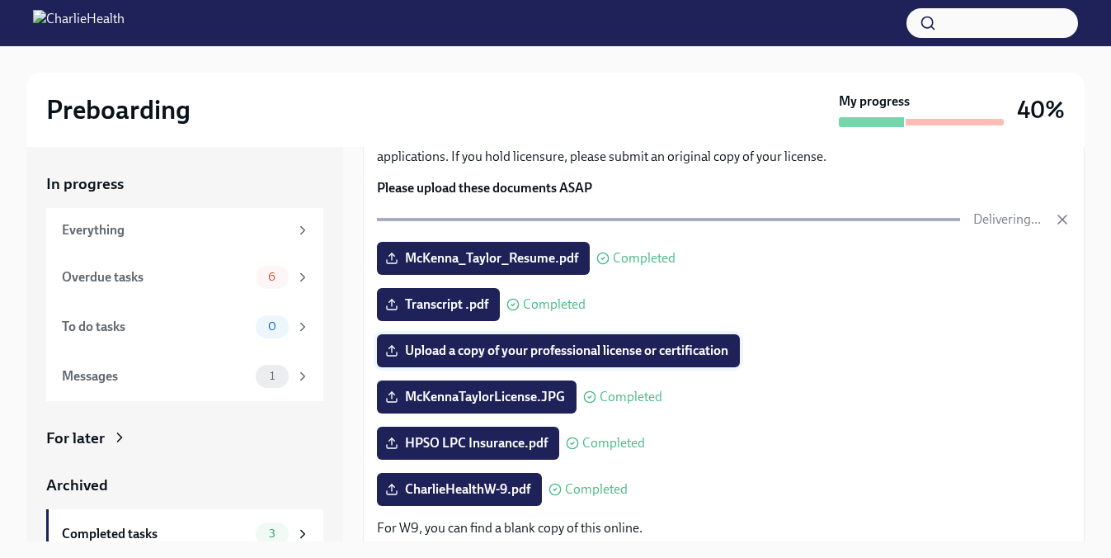
click at [659, 356] on span "Upload a copy of your professional license or certification" at bounding box center [559, 350] width 340 height 17
click at [0, 0] on input "Upload a copy of your professional license or certification" at bounding box center [0, 0] width 0 height 0
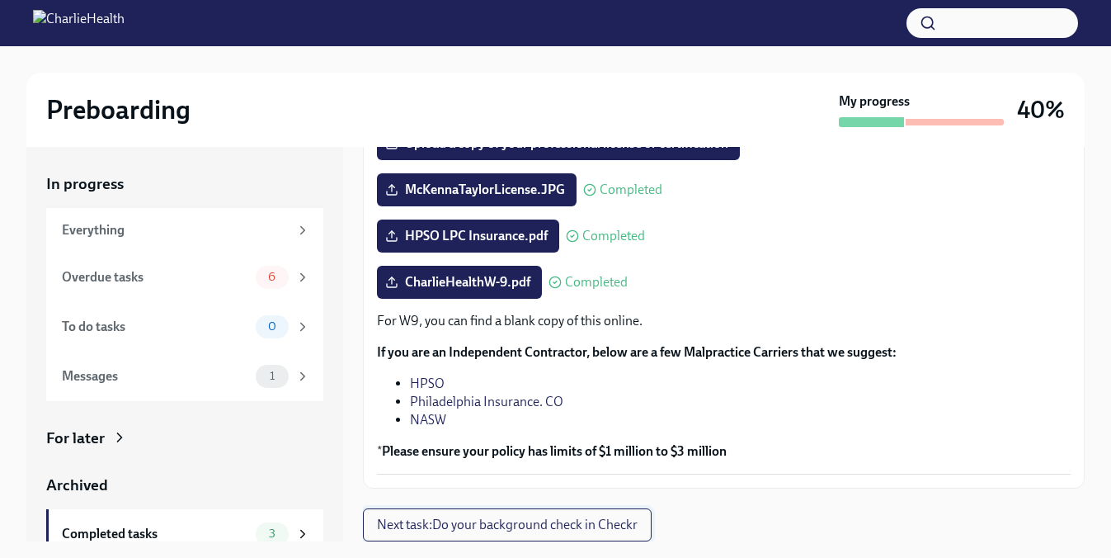
scroll to position [351, 0]
click at [527, 530] on span "Next task : Do your background check in Checkr" at bounding box center [507, 524] width 261 height 17
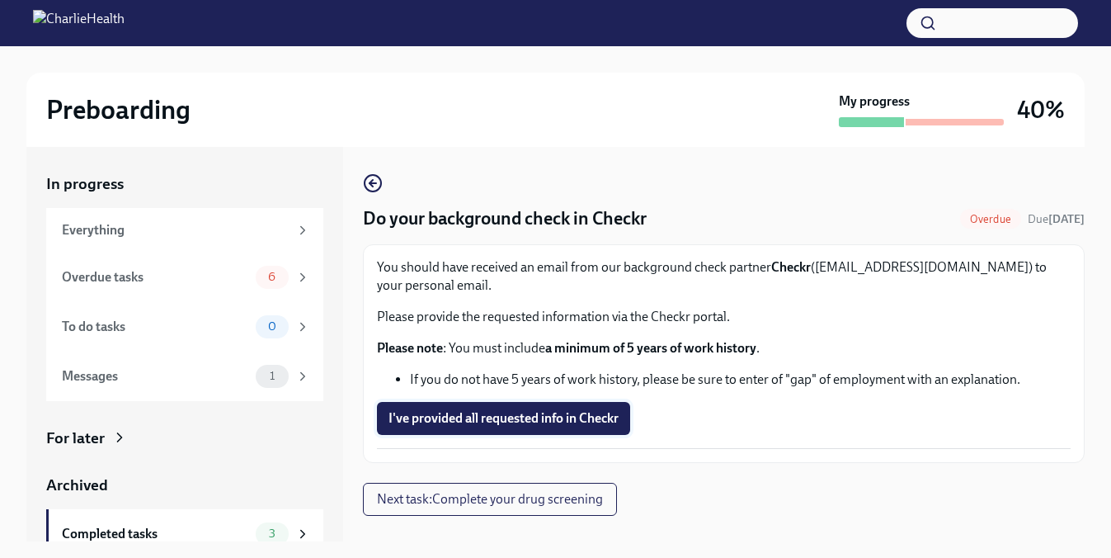
click at [497, 417] on span "I've provided all requested info in Checkr" at bounding box center [504, 418] width 230 height 17
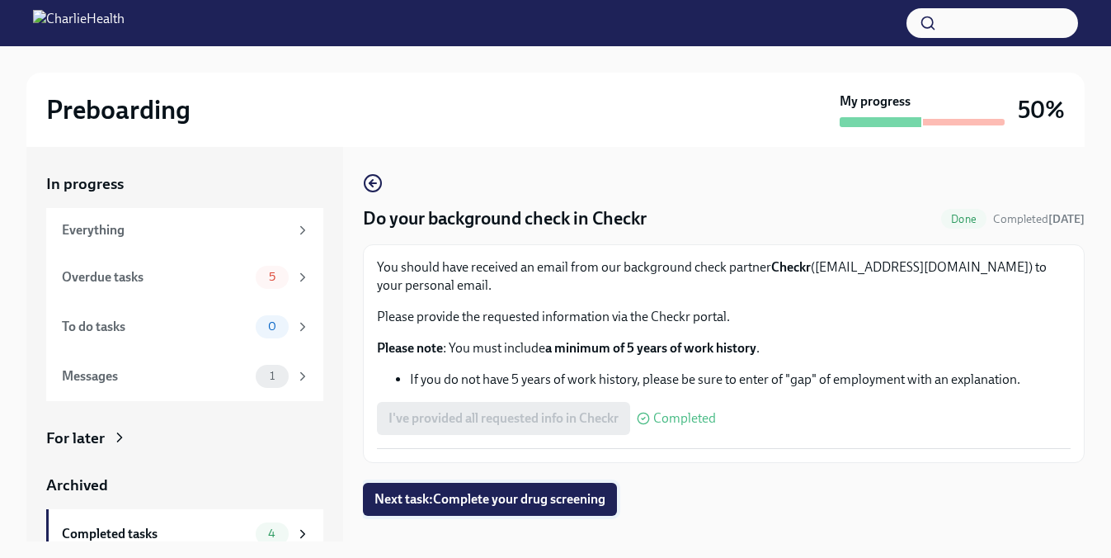
click at [515, 497] on span "Next task : Complete your drug screening" at bounding box center [490, 499] width 231 height 17
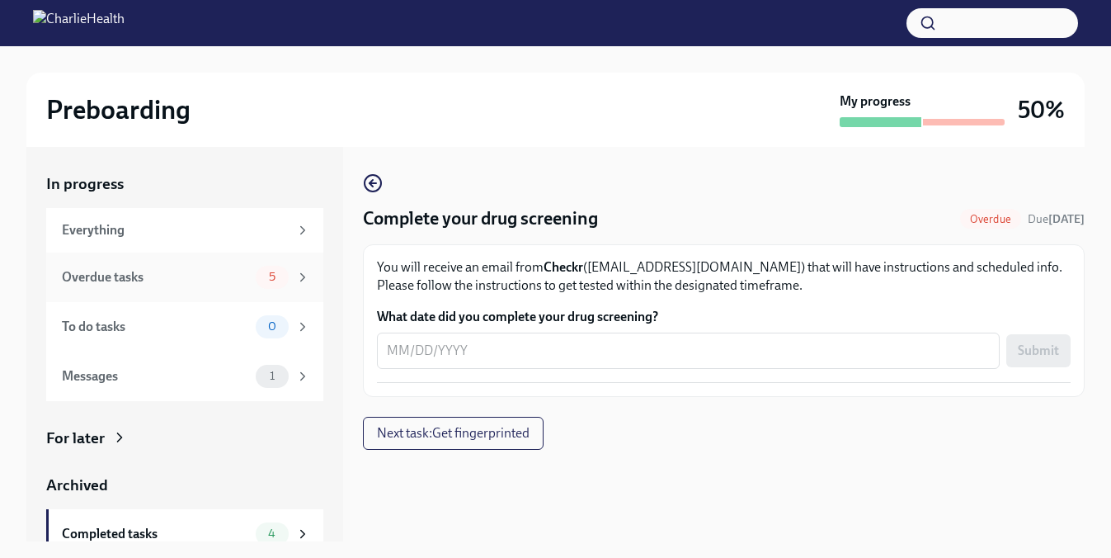
click at [210, 266] on div "Overdue tasks 5" at bounding box center [186, 277] width 248 height 23
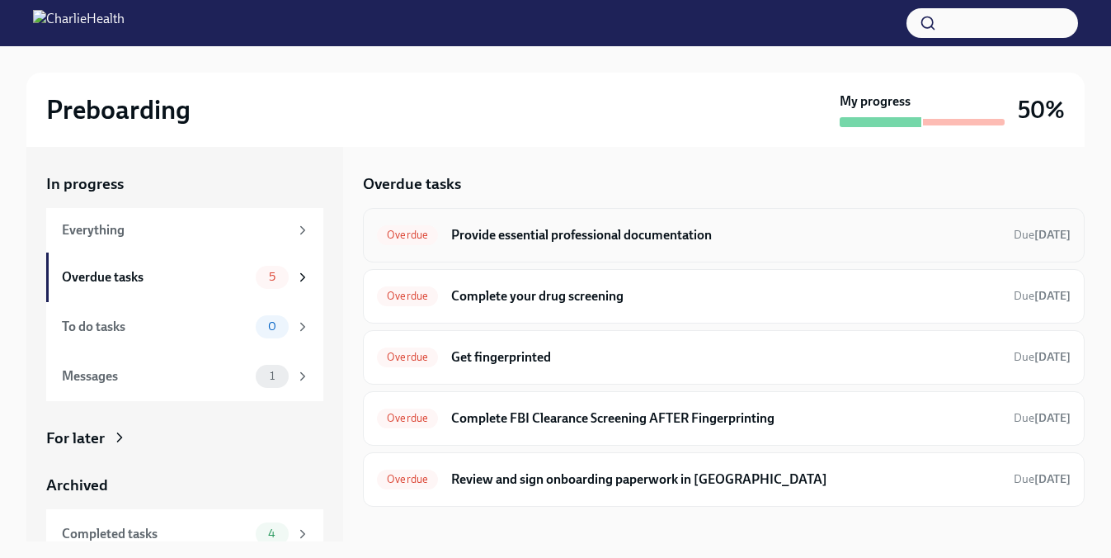
click at [573, 233] on h6 "Provide essential professional documentation" at bounding box center [725, 235] width 549 height 18
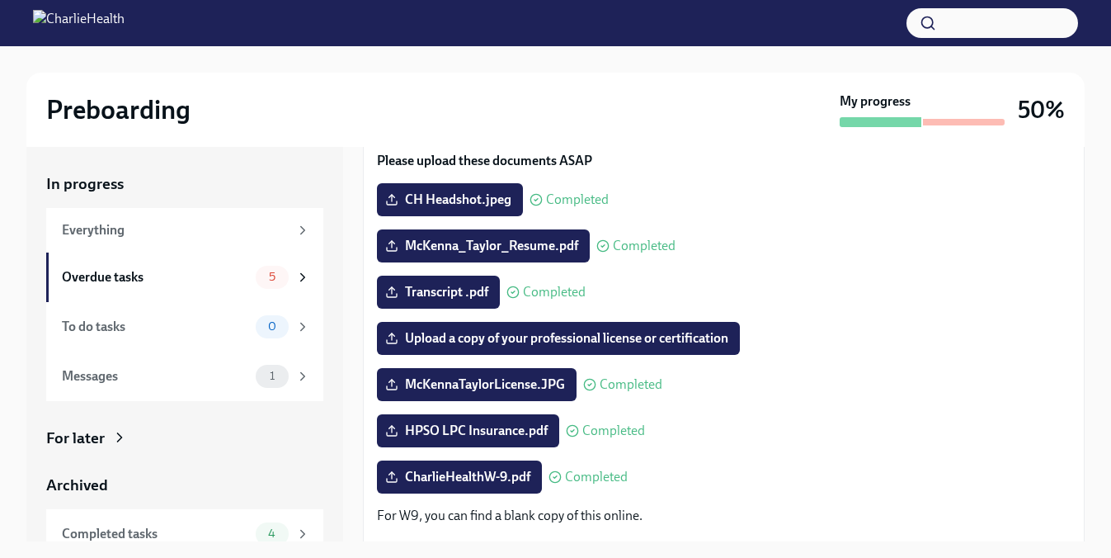
scroll to position [158, 0]
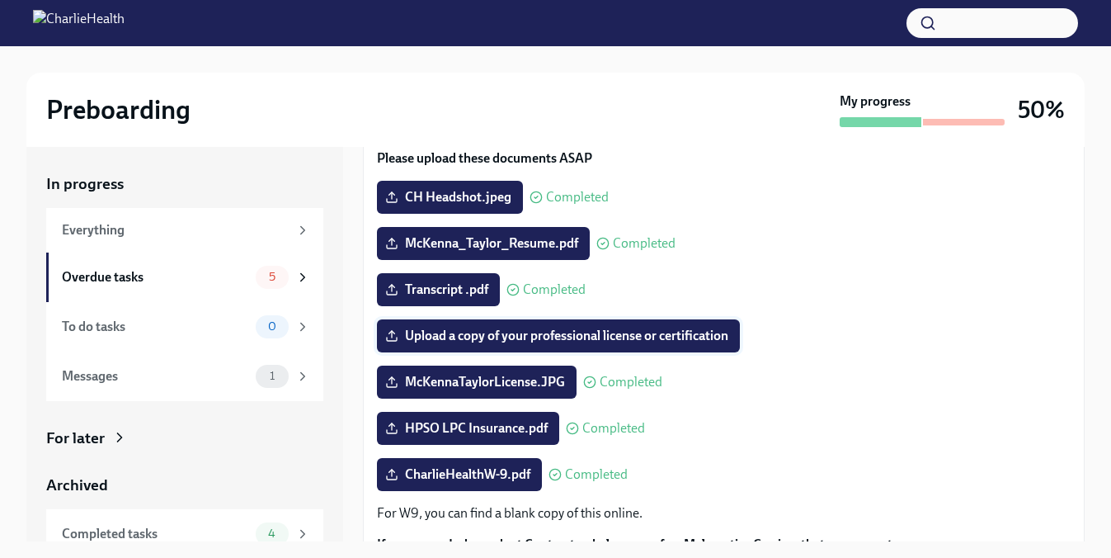
click at [521, 323] on label "Upload a copy of your professional license or certification" at bounding box center [558, 335] width 363 height 33
click at [0, 0] on input "Upload a copy of your professional license or certification" at bounding box center [0, 0] width 0 height 0
click at [166, 372] on div "Messages" at bounding box center [155, 376] width 187 height 18
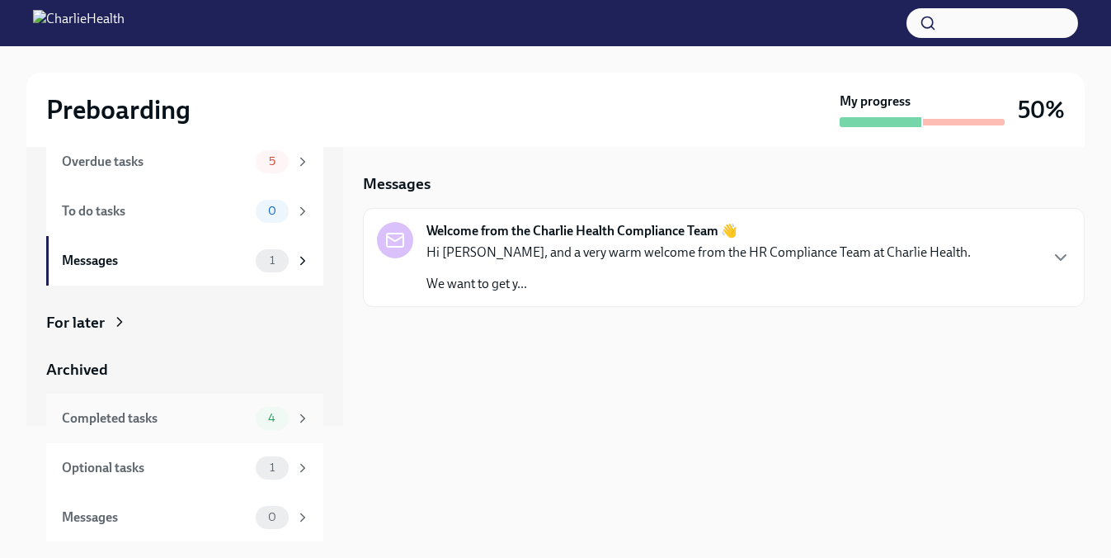
scroll to position [115, 0]
click at [203, 467] on div "Optional tasks" at bounding box center [155, 469] width 187 height 18
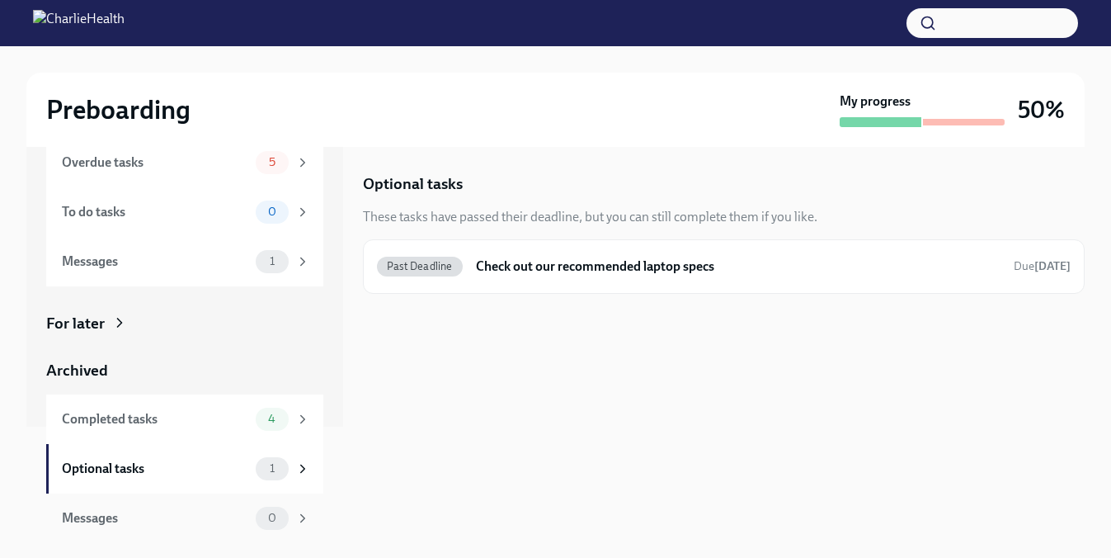
click at [163, 507] on div "Messages 0" at bounding box center [186, 518] width 248 height 23
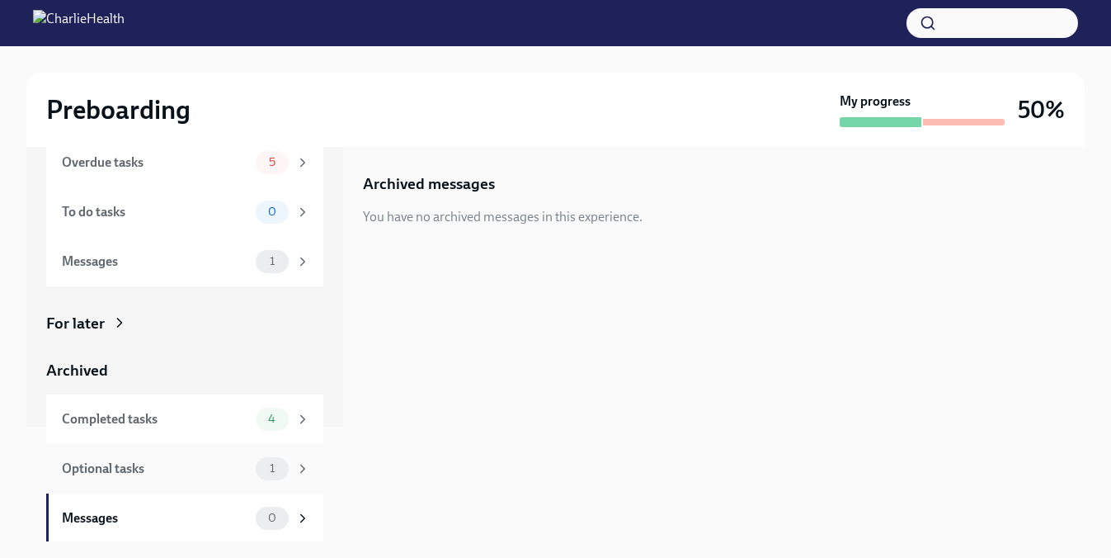
click at [172, 464] on div "Optional tasks" at bounding box center [155, 469] width 187 height 18
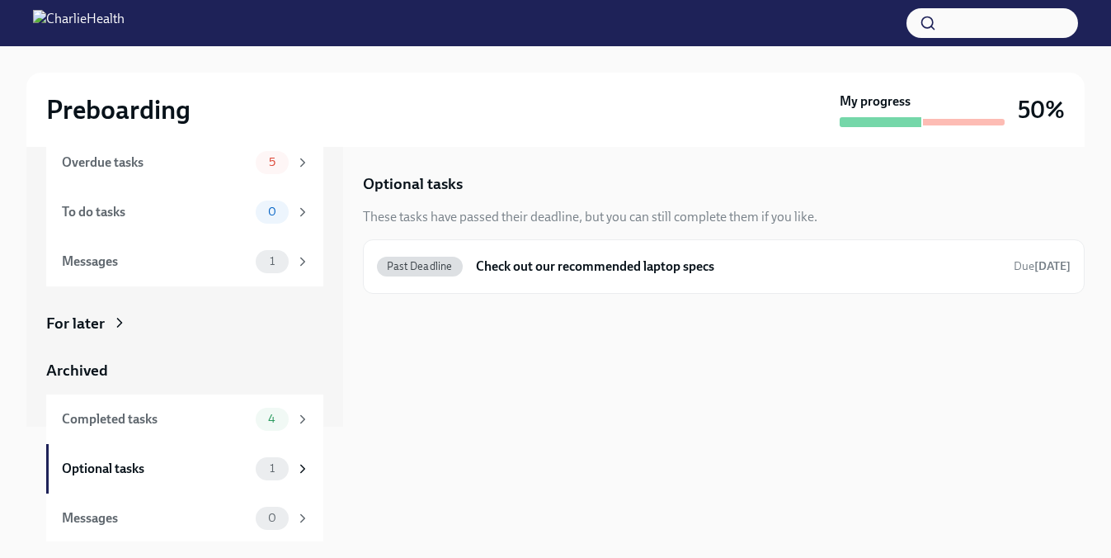
click at [192, 143] on div "Preboarding My progress 50%" at bounding box center [555, 110] width 1058 height 74
click at [192, 161] on div "Overdue tasks" at bounding box center [155, 162] width 187 height 18
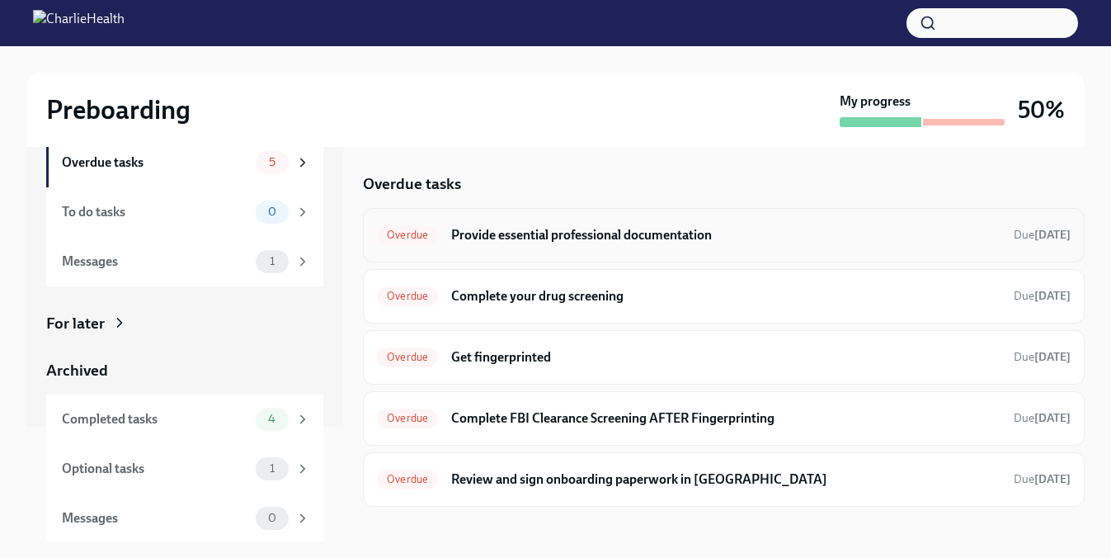
click at [679, 240] on h6 "Provide essential professional documentation" at bounding box center [725, 235] width 549 height 18
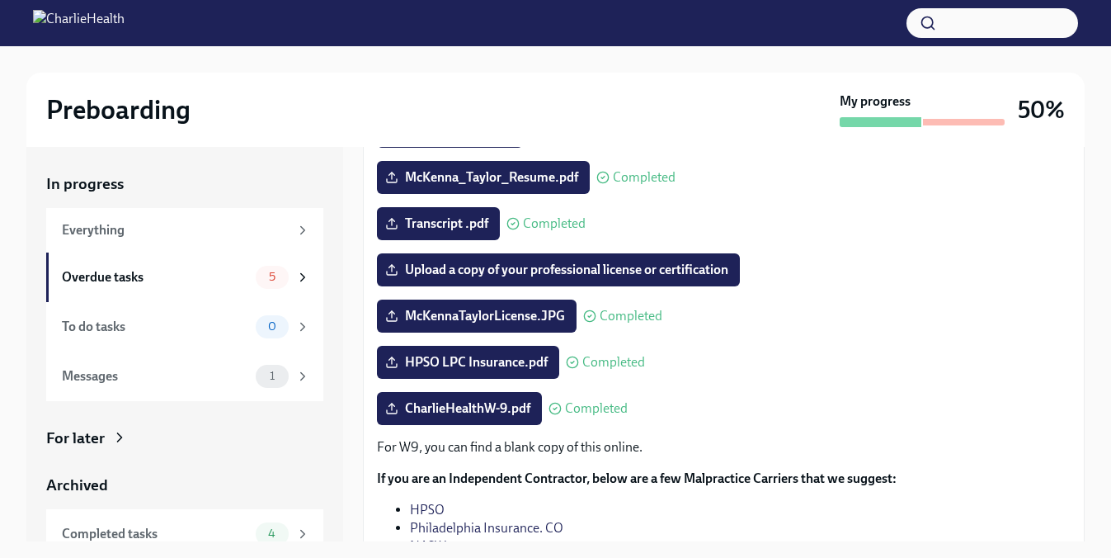
scroll to position [224, 0]
